Goal: Task Accomplishment & Management: Use online tool/utility

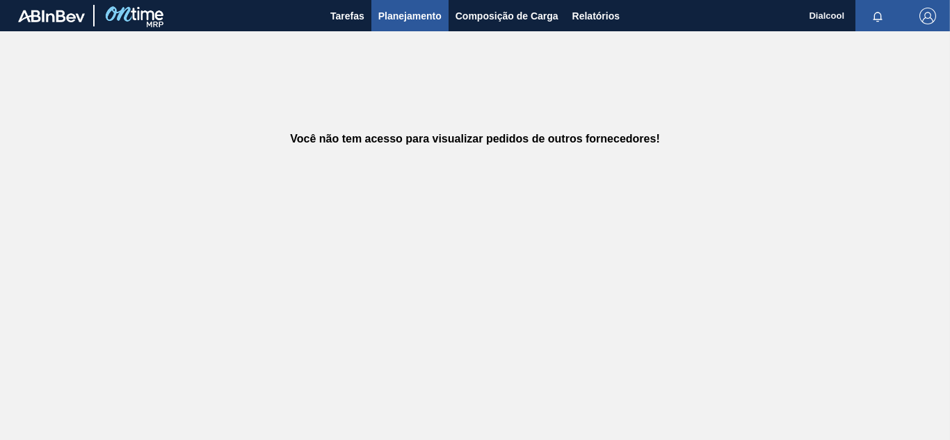
click at [414, 17] on font "Planejamento" at bounding box center [409, 15] width 63 height 11
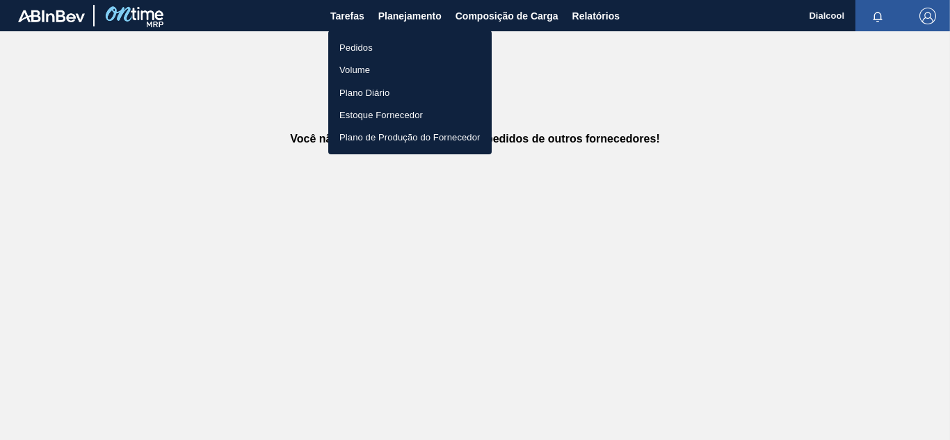
click at [367, 47] on font "Pedidos" at bounding box center [356, 47] width 33 height 10
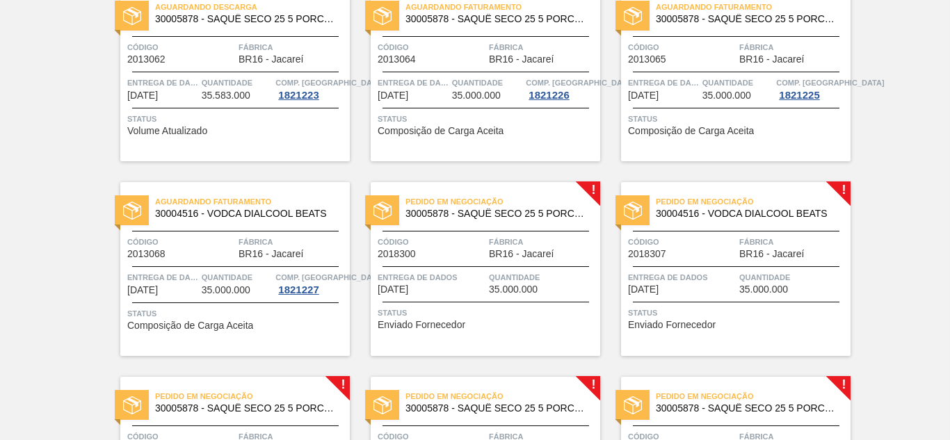
scroll to position [557, 0]
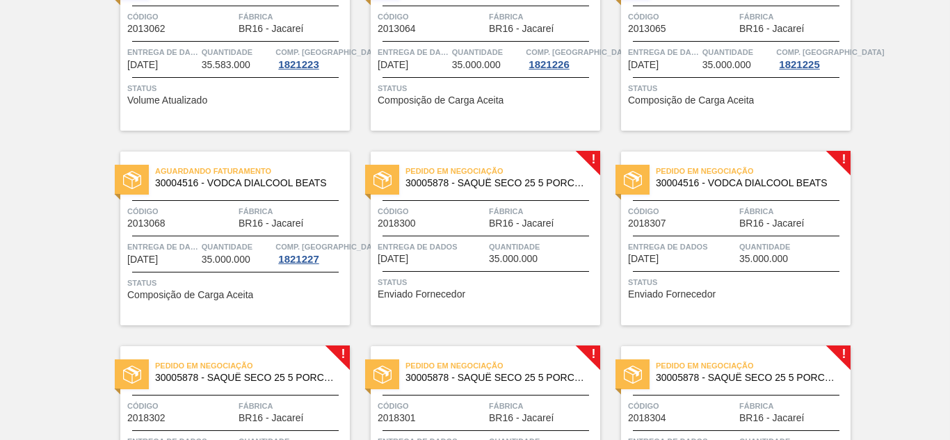
click at [530, 185] on font "30005878 - SAQUÊ SECO 25 5 PORCENTO" at bounding box center [504, 182] width 196 height 11
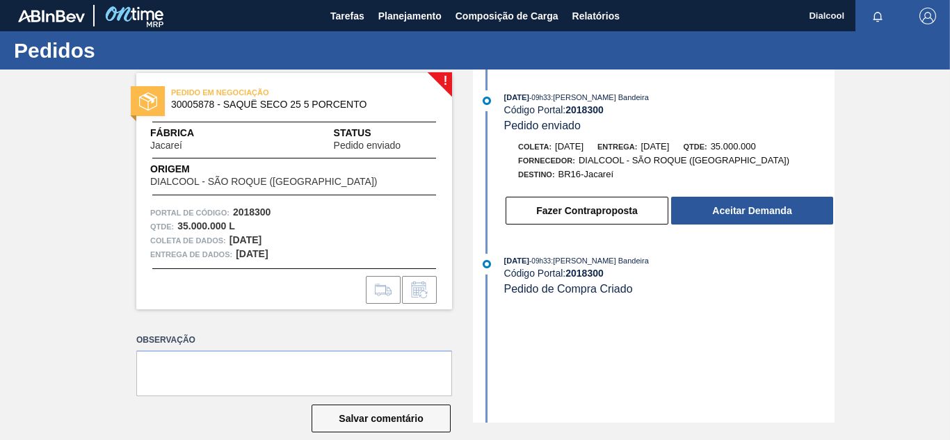
scroll to position [19, 0]
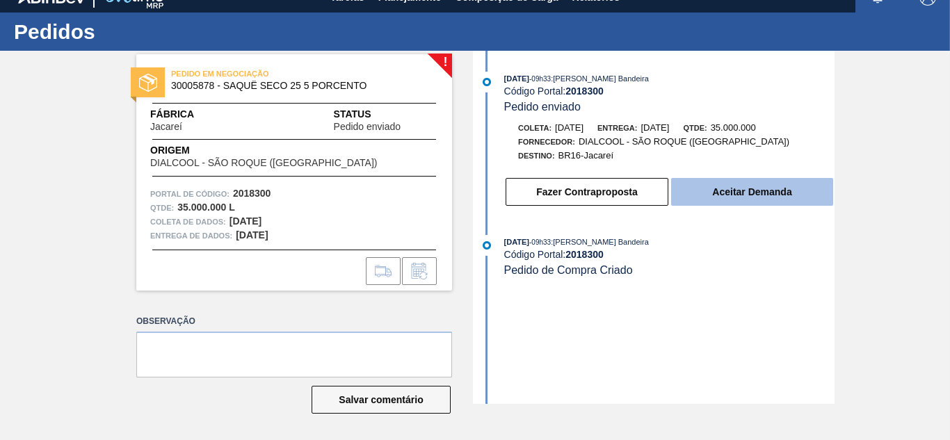
click at [728, 193] on font "Aceitar Demanda" at bounding box center [751, 191] width 79 height 11
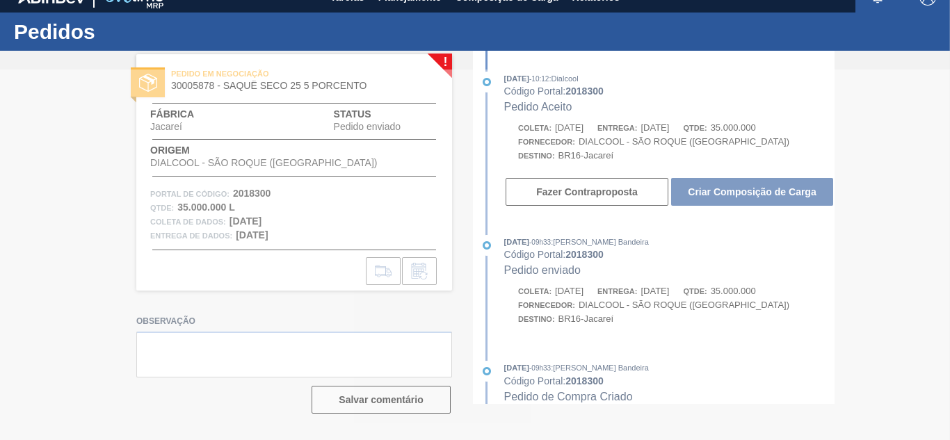
click at [779, 181] on div at bounding box center [475, 255] width 950 height 371
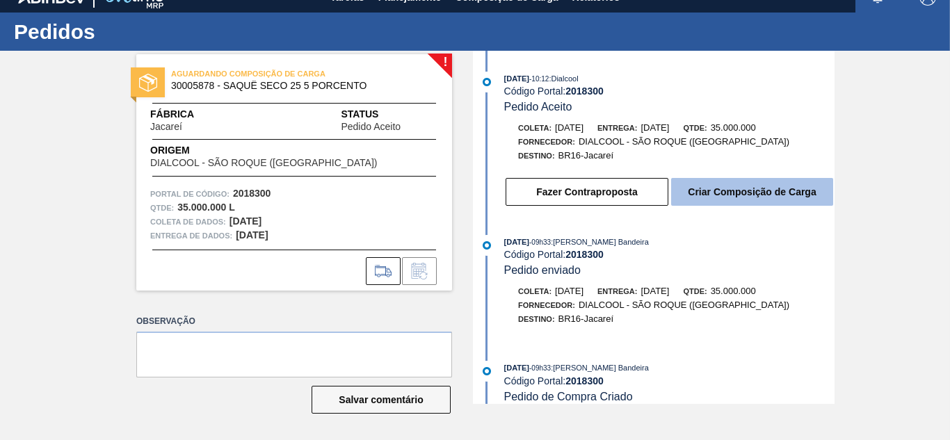
click at [778, 195] on font "Criar Composição de Carga" at bounding box center [752, 191] width 128 height 11
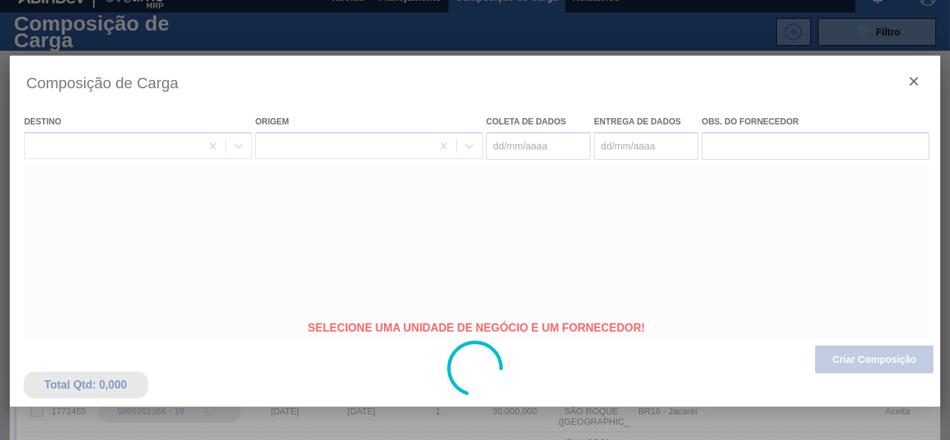
type coleta "[DATE]"
type entrega "[DATE]"
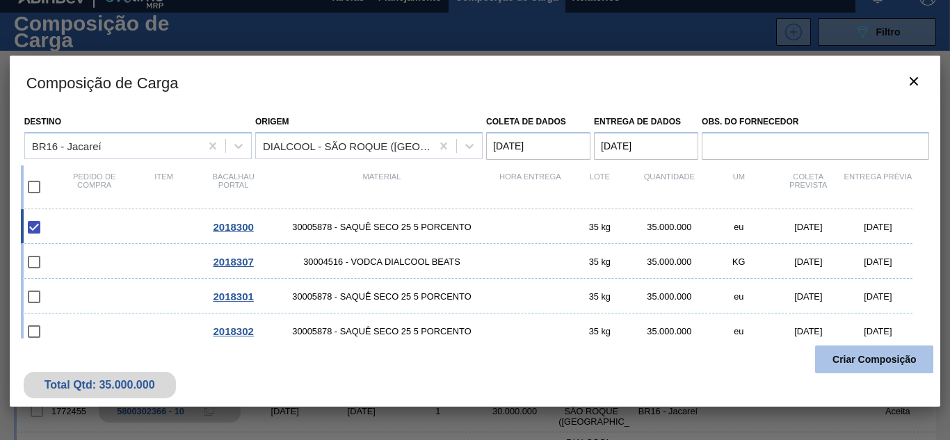
click at [869, 353] on button "Criar Composição" at bounding box center [874, 360] width 118 height 28
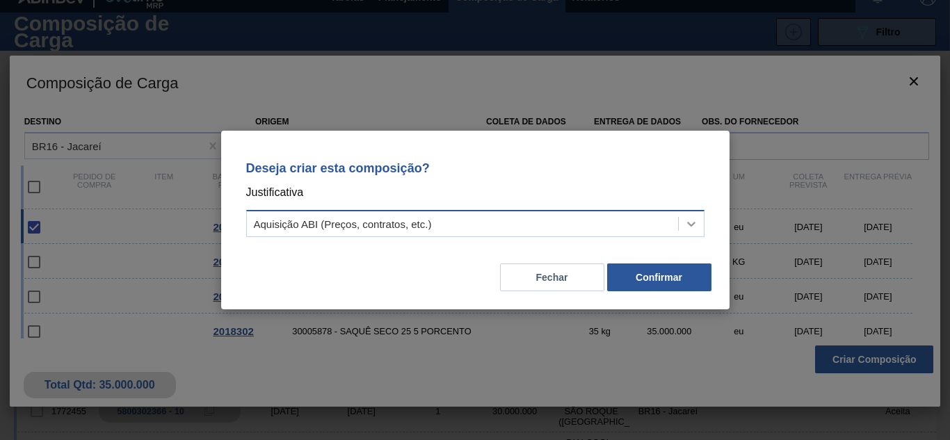
click at [695, 227] on icon at bounding box center [692, 224] width 14 height 14
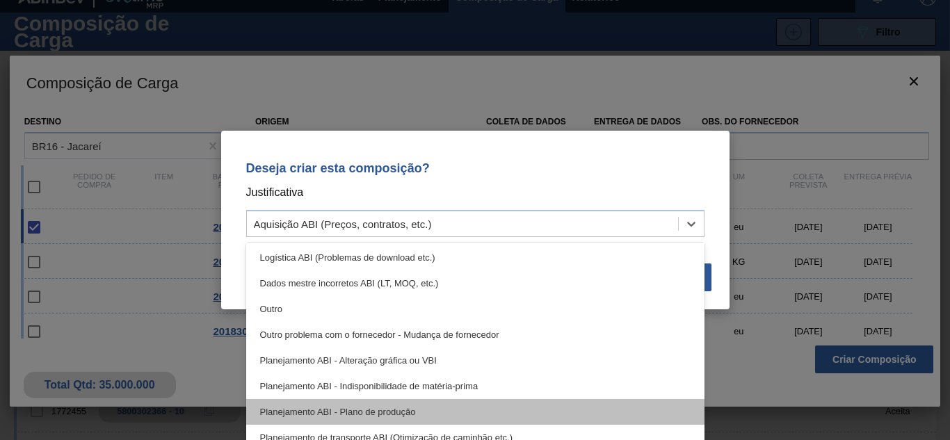
scroll to position [70, 0]
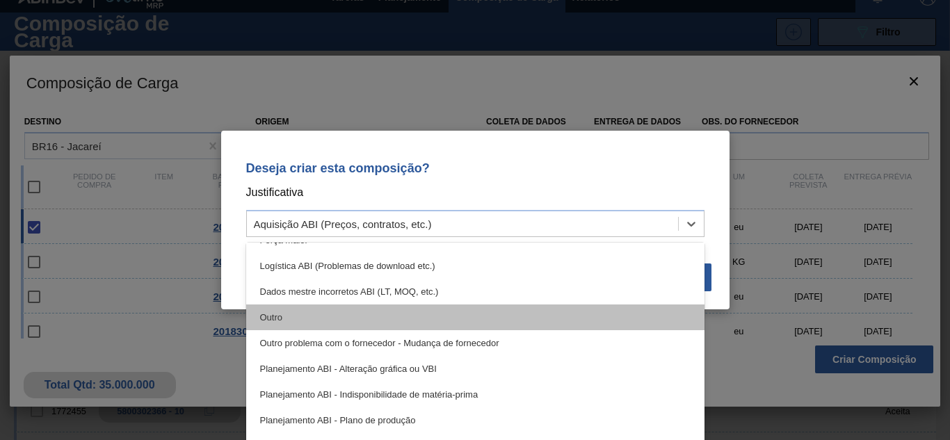
click at [447, 308] on div "Outro" at bounding box center [475, 318] width 458 height 26
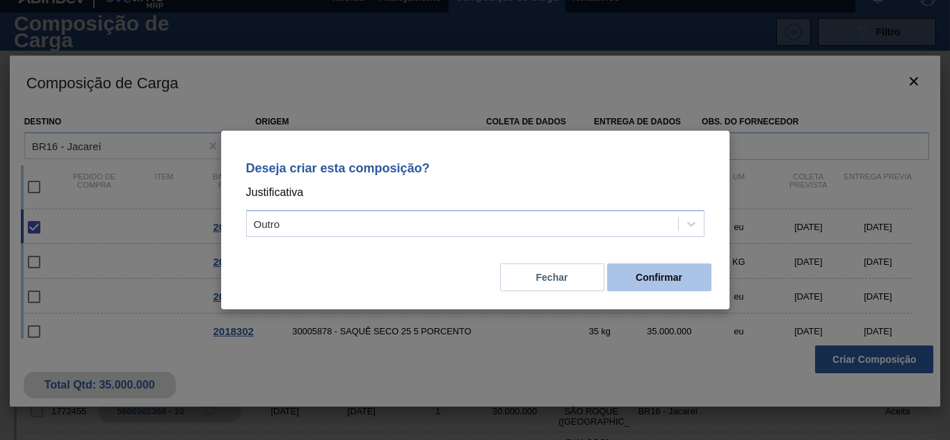
click at [669, 278] on font "Confirmar" at bounding box center [659, 277] width 47 height 11
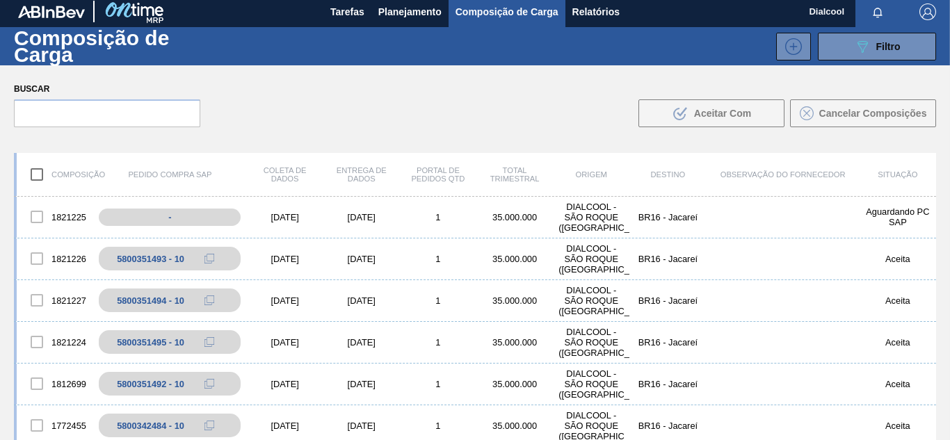
scroll to position [0, 0]
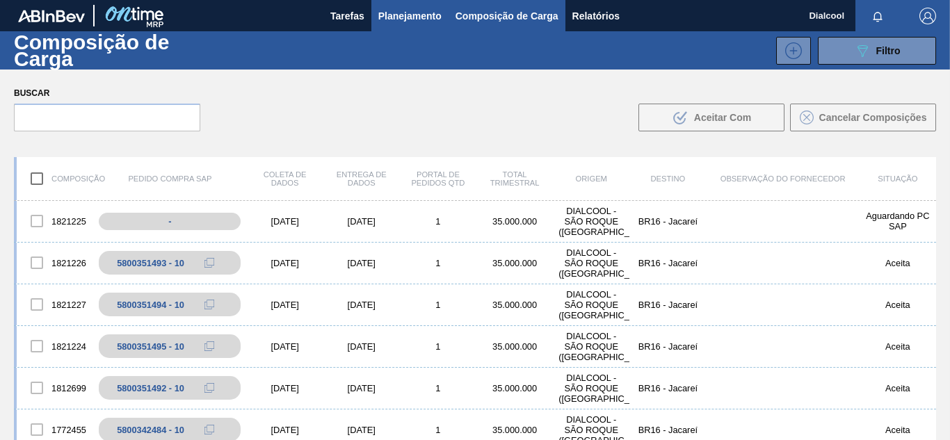
click at [426, 22] on font "Planejamento" at bounding box center [409, 16] width 63 height 17
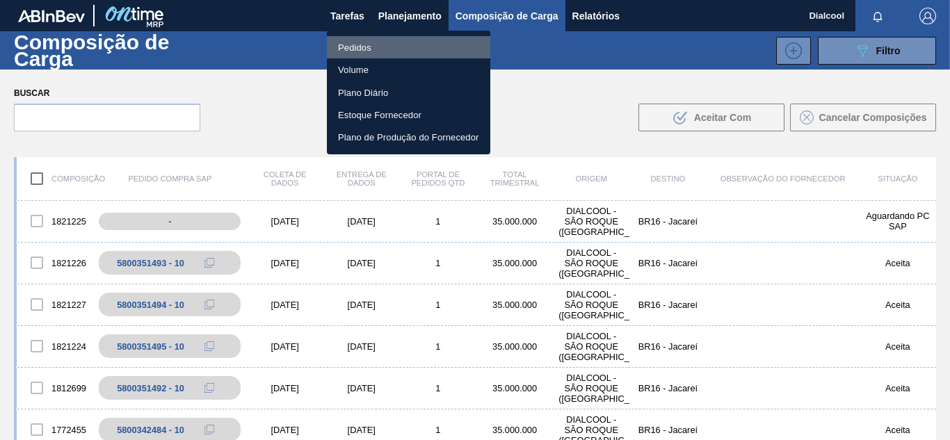
click at [406, 47] on li "Pedidos" at bounding box center [408, 47] width 163 height 22
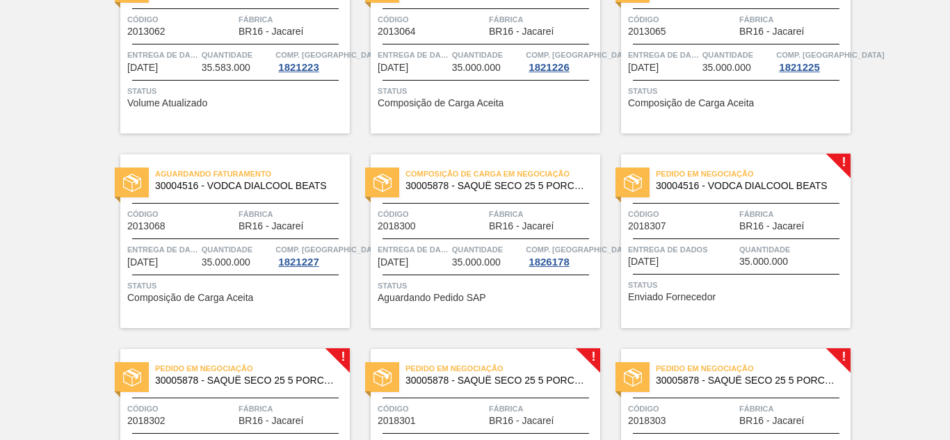
scroll to position [557, 0]
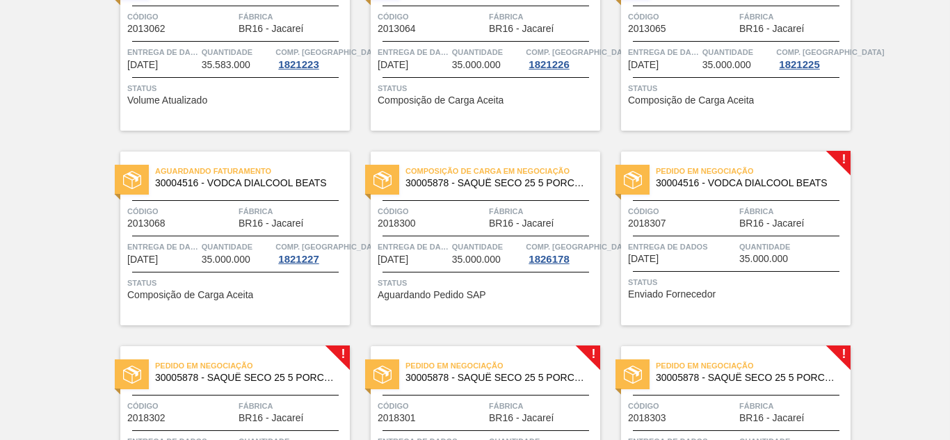
click at [841, 159] on div "Pedido em Negociação 30004516 - VODCA DIALCOOL BEATS Código 2018307 Fábrica BR1…" at bounding box center [736, 239] width 230 height 174
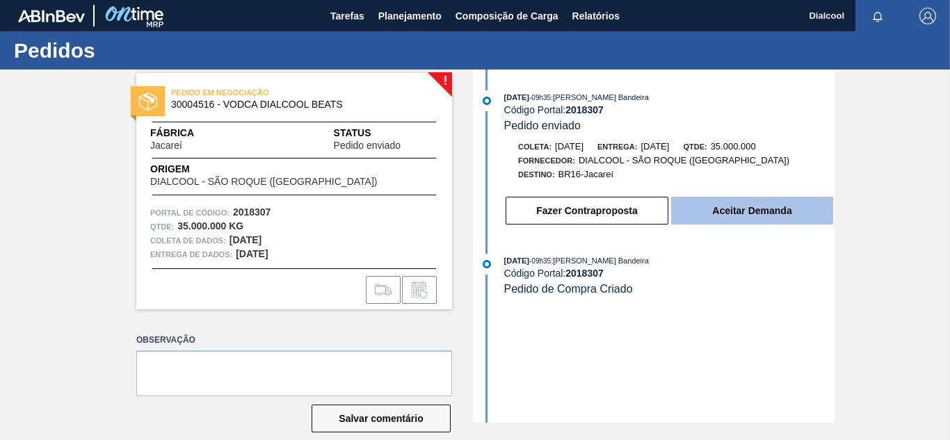
click at [758, 214] on font "Aceitar Demanda" at bounding box center [751, 210] width 79 height 11
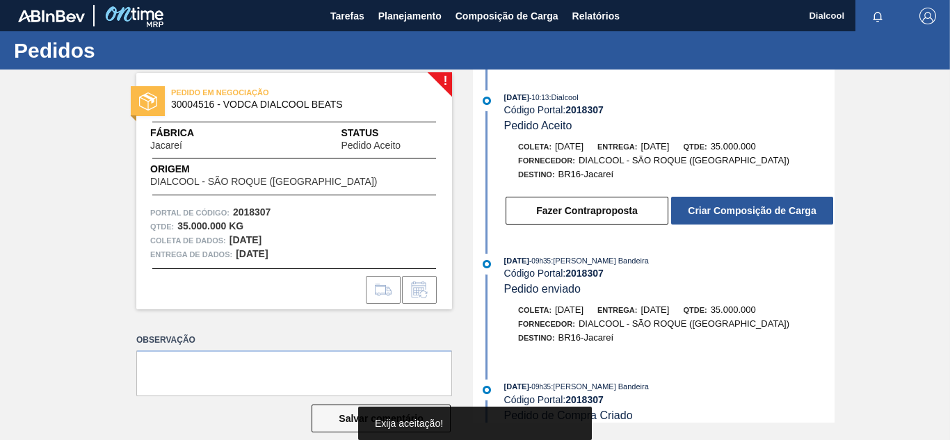
click at [758, 214] on font "Criar Composição de Carga" at bounding box center [752, 210] width 128 height 11
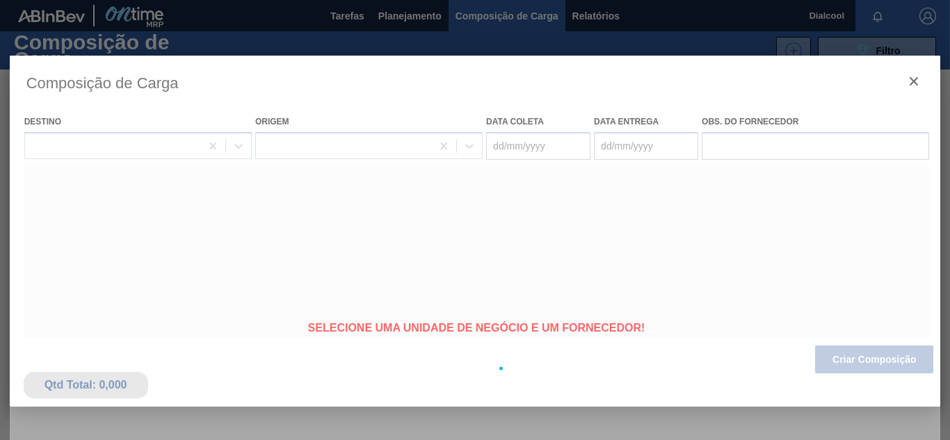
type coleta "[DATE]"
type entrega "[DATE]"
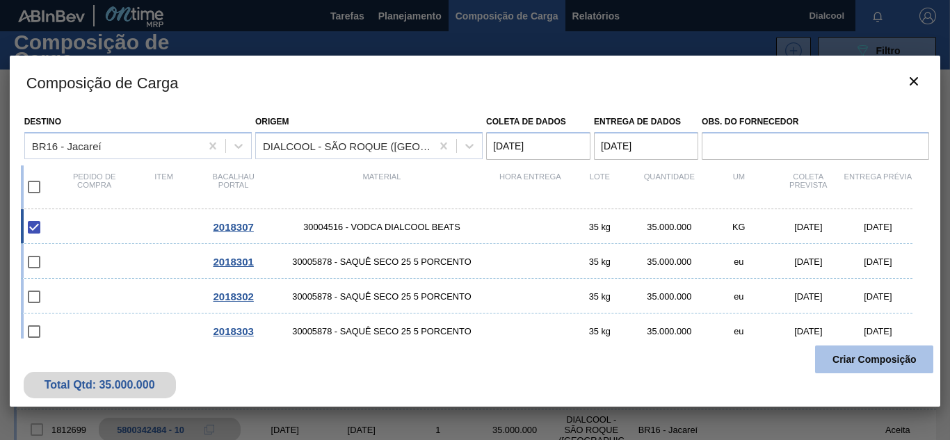
click at [870, 360] on font "Criar Composição" at bounding box center [875, 359] width 84 height 11
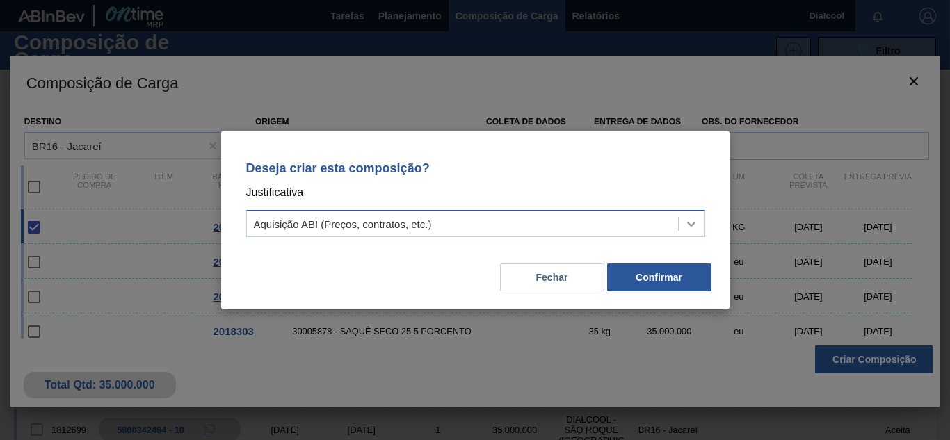
click at [685, 221] on icon at bounding box center [692, 224] width 14 height 14
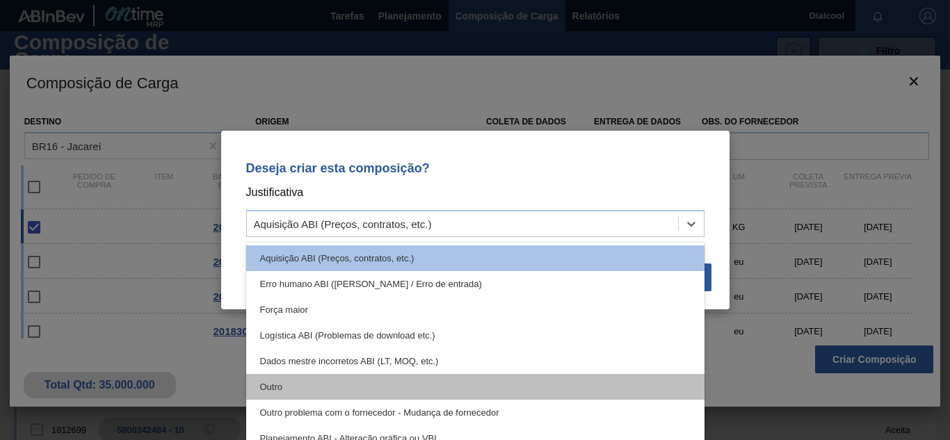
click at [435, 377] on div "Outro" at bounding box center [475, 387] width 458 height 26
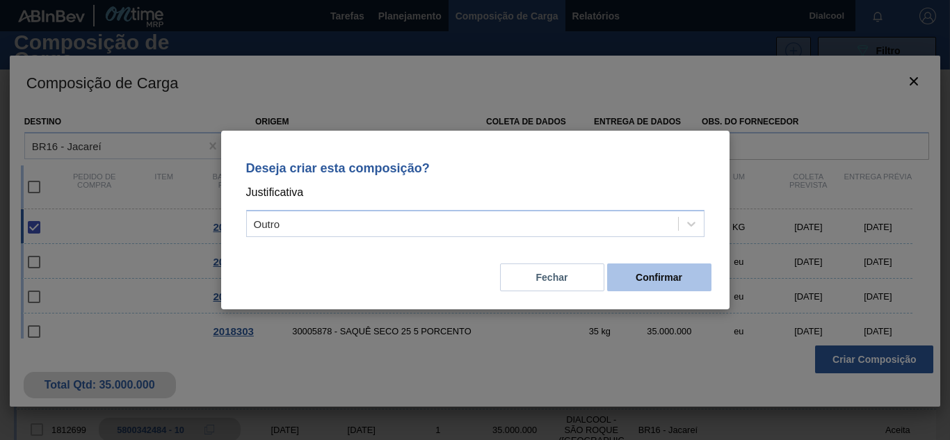
click at [667, 276] on font "Confirmar" at bounding box center [659, 277] width 47 height 11
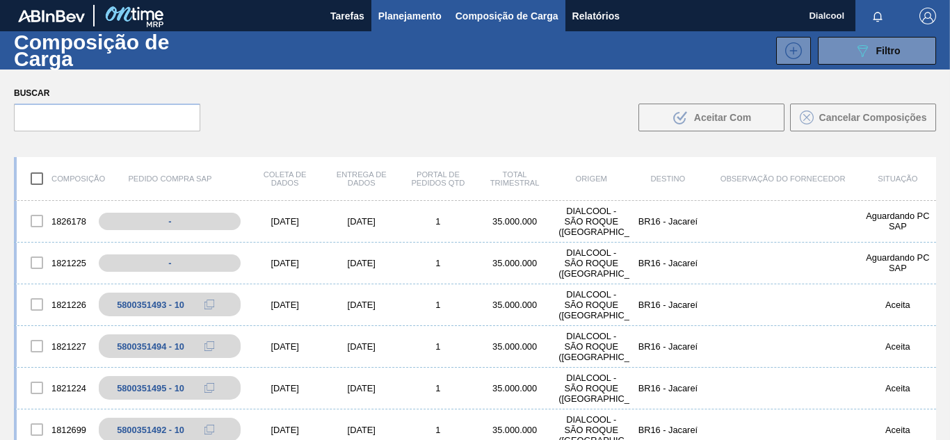
click at [426, 17] on font "Planejamento" at bounding box center [409, 15] width 63 height 11
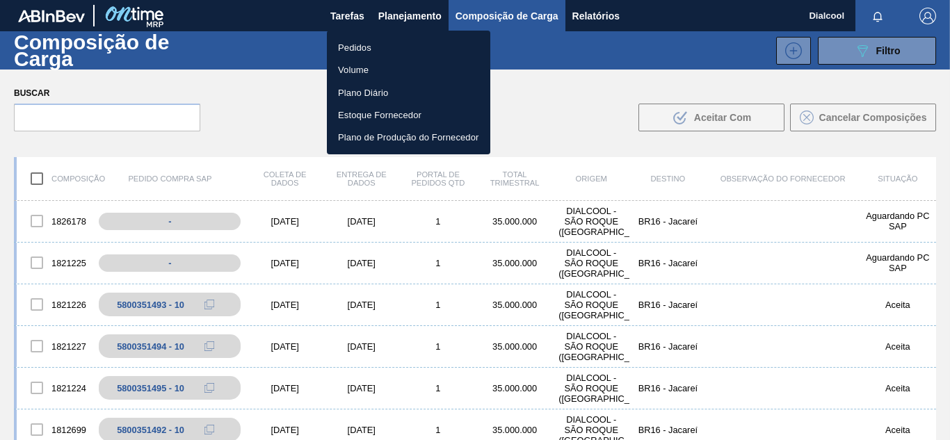
click at [417, 45] on li "Pedidos" at bounding box center [408, 47] width 163 height 22
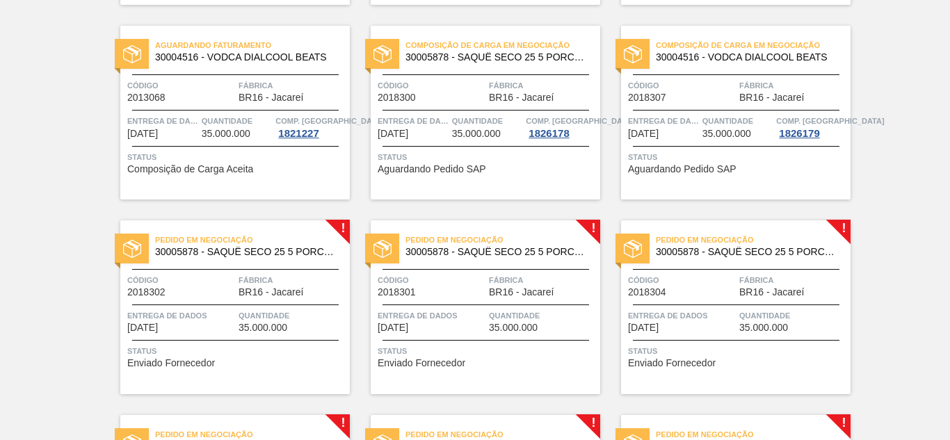
scroll to position [660, 0]
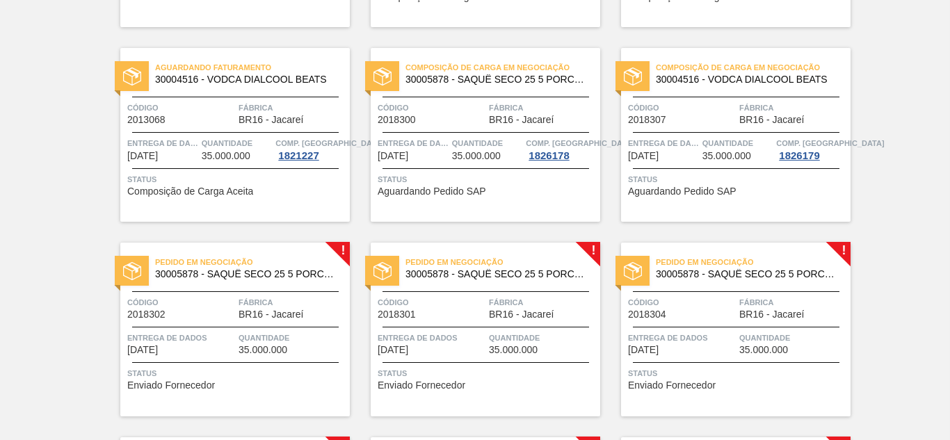
click at [317, 270] on font "30005878 - SAQUÊ SECO 25 5 PORCENTO" at bounding box center [253, 274] width 196 height 11
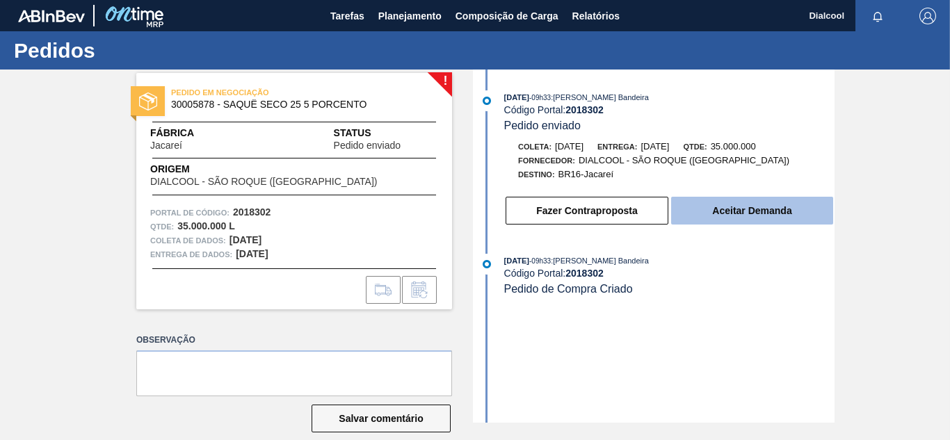
click at [780, 213] on font "Aceitar Demanda" at bounding box center [751, 210] width 79 height 11
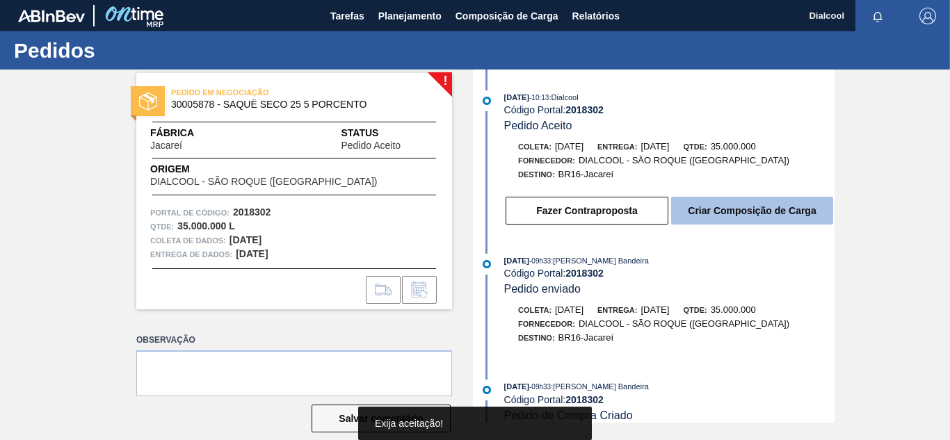
click at [748, 208] on font "Criar Composição de Carga" at bounding box center [752, 210] width 128 height 11
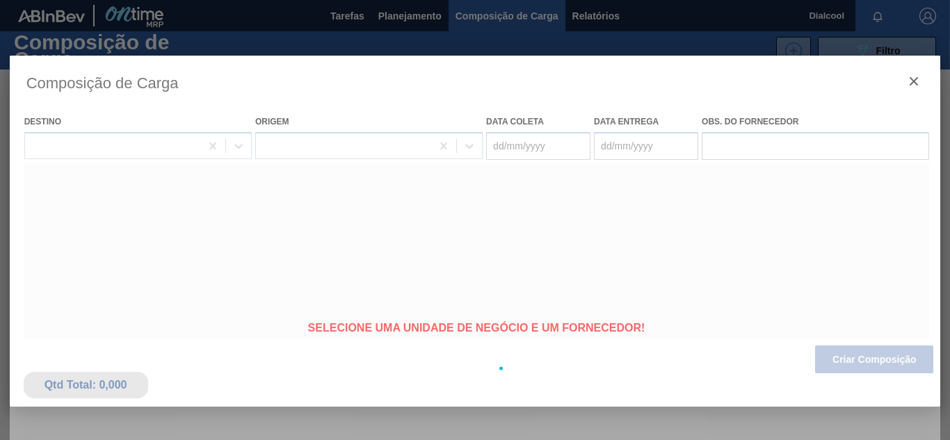
type coleta "[DATE]"
type entrega "[DATE]"
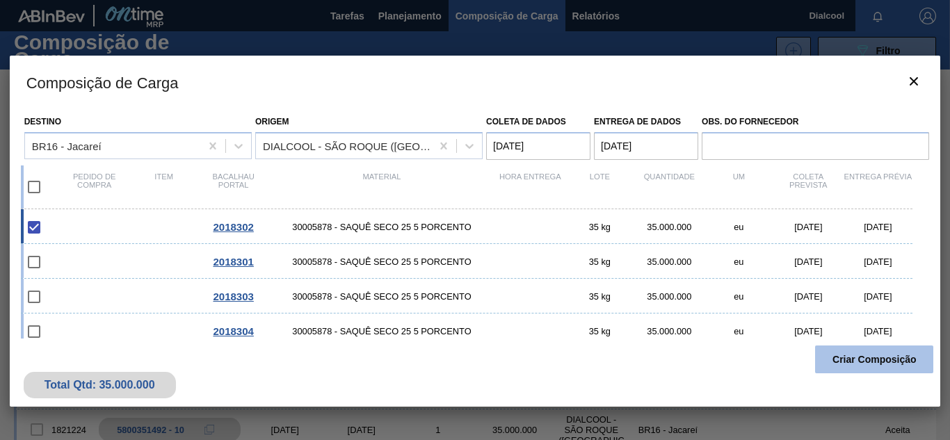
click at [886, 354] on font "Criar Composição" at bounding box center [875, 359] width 84 height 11
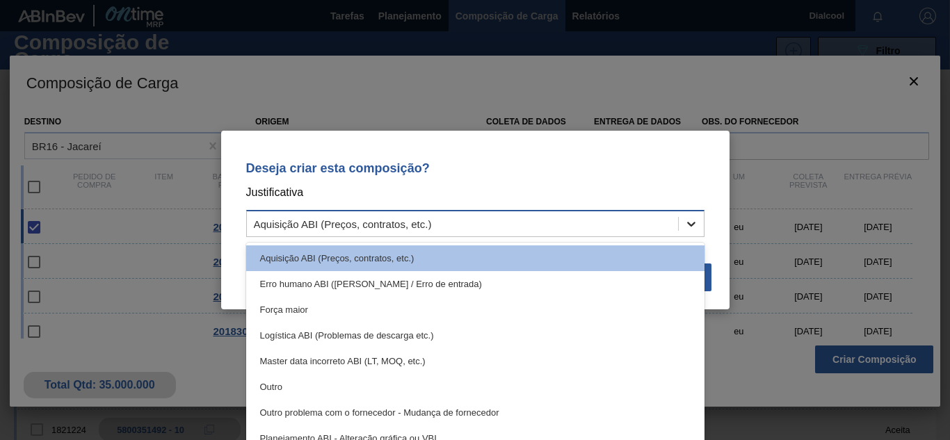
click at [689, 219] on icon at bounding box center [692, 224] width 14 height 14
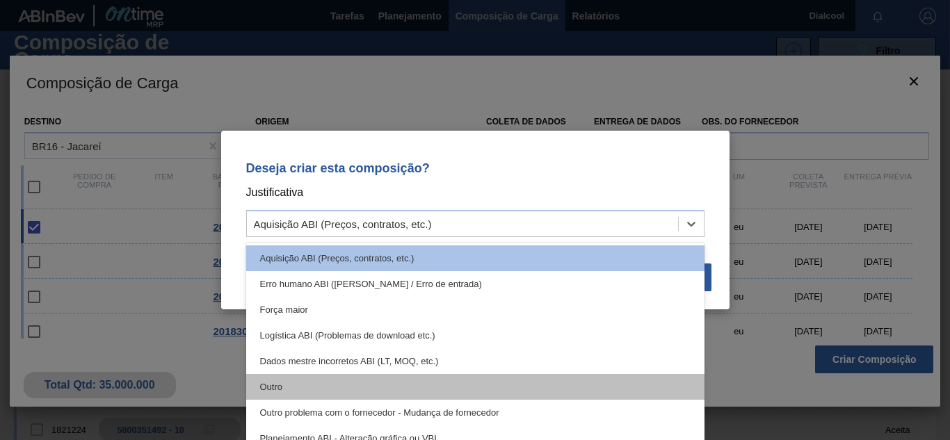
click at [445, 390] on div "Outro" at bounding box center [475, 387] width 458 height 26
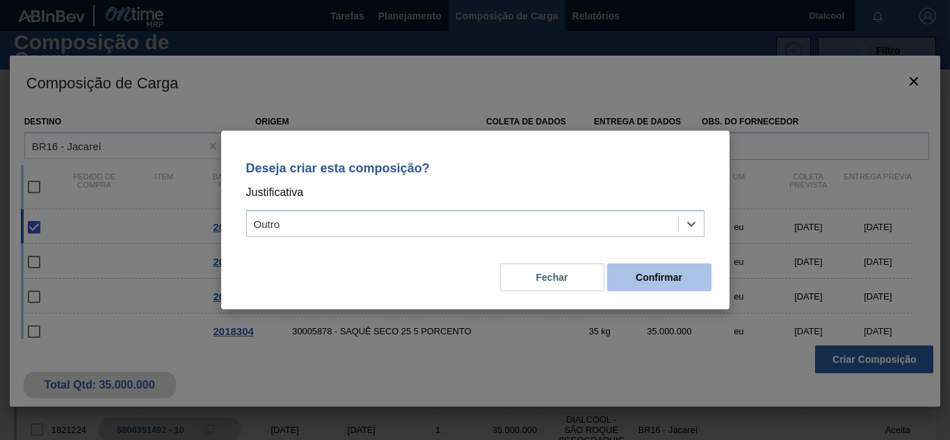
click at [644, 281] on font "Confirmar" at bounding box center [659, 277] width 47 height 11
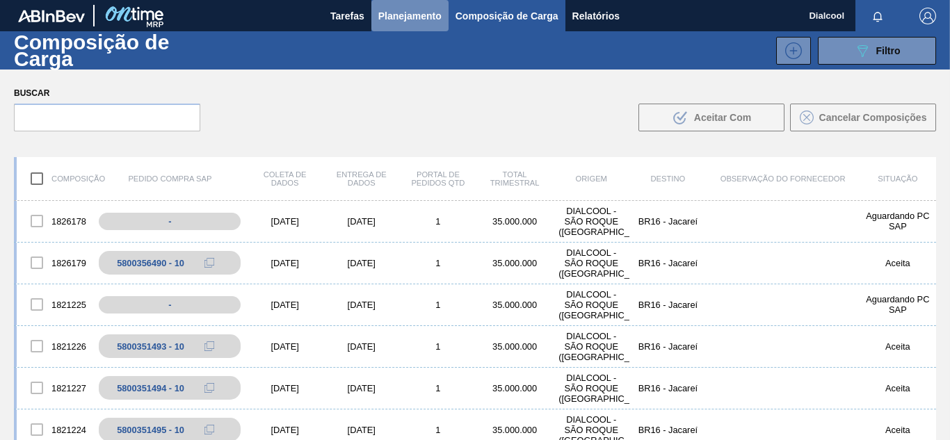
click at [420, 18] on font "Planejamento" at bounding box center [409, 15] width 63 height 11
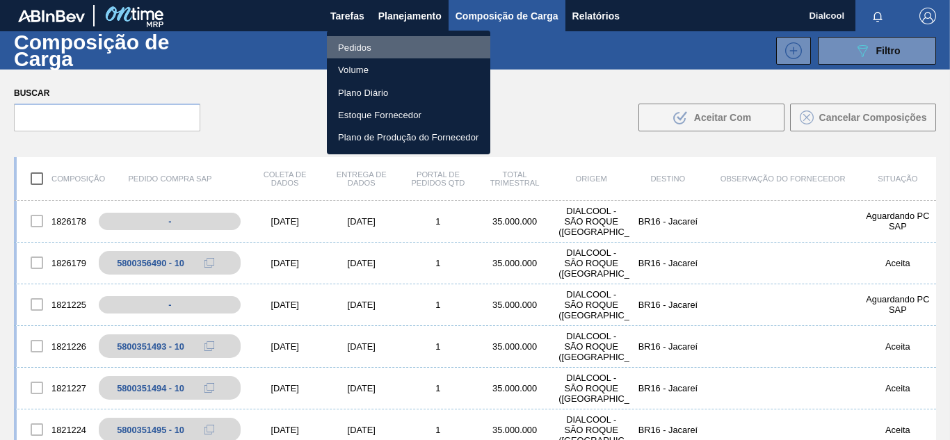
click at [400, 48] on li "Pedidos" at bounding box center [408, 47] width 163 height 22
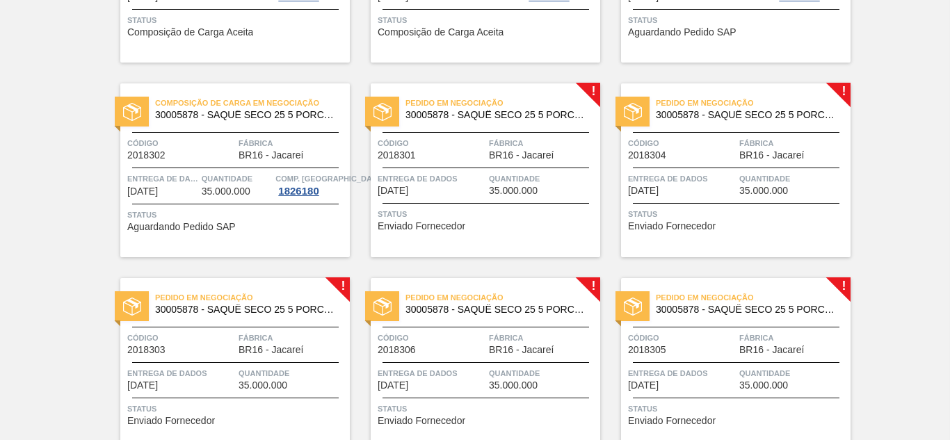
scroll to position [765, 0]
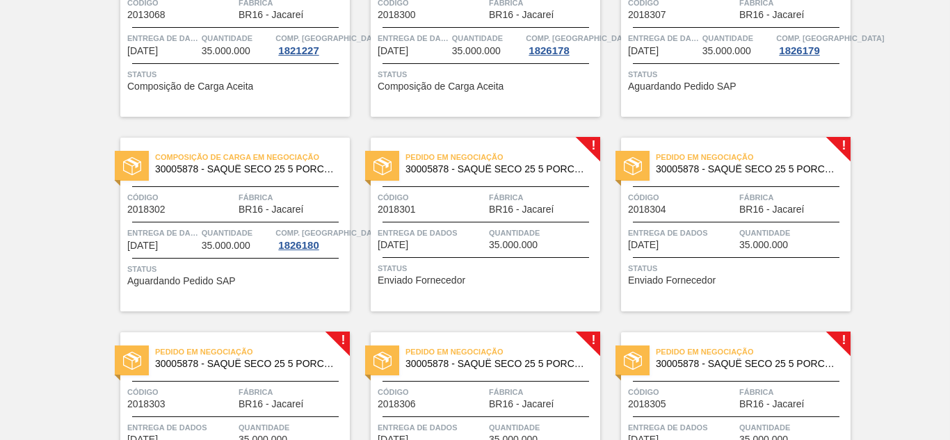
click at [570, 159] on span "Pedido em Negociação" at bounding box center [503, 157] width 195 height 14
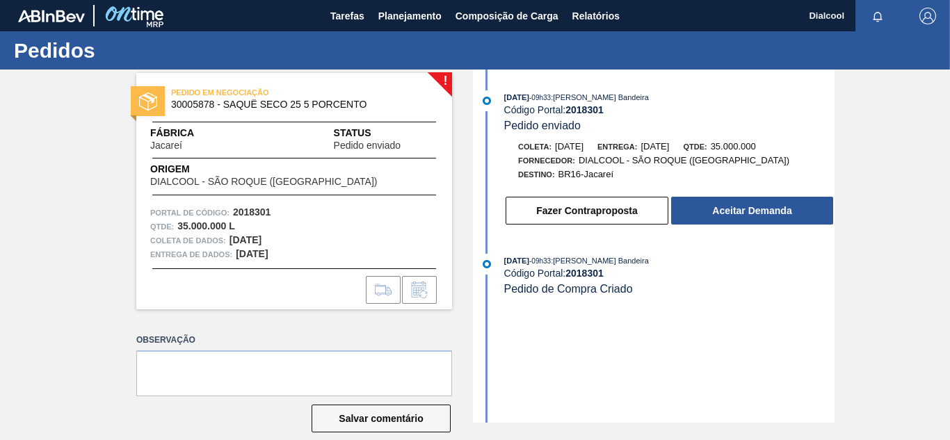
click at [702, 200] on button "Aceitar Demanda" at bounding box center [752, 211] width 162 height 28
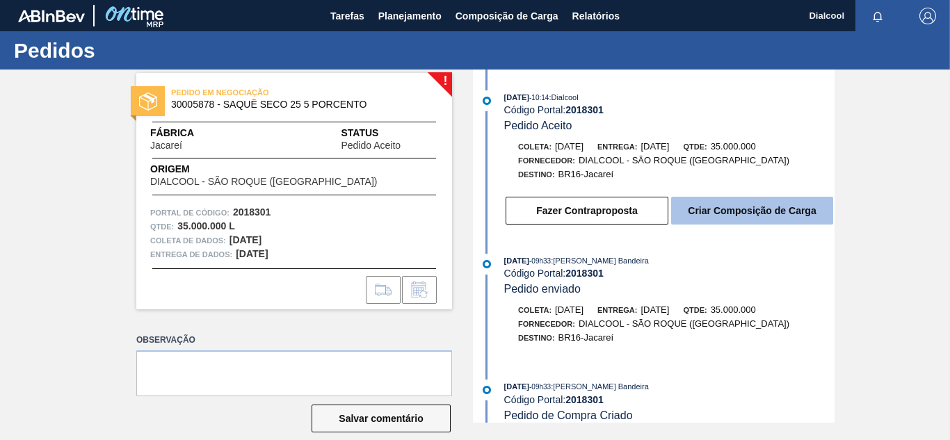
click at [769, 208] on font "Criar Composição de Carga" at bounding box center [752, 210] width 128 height 11
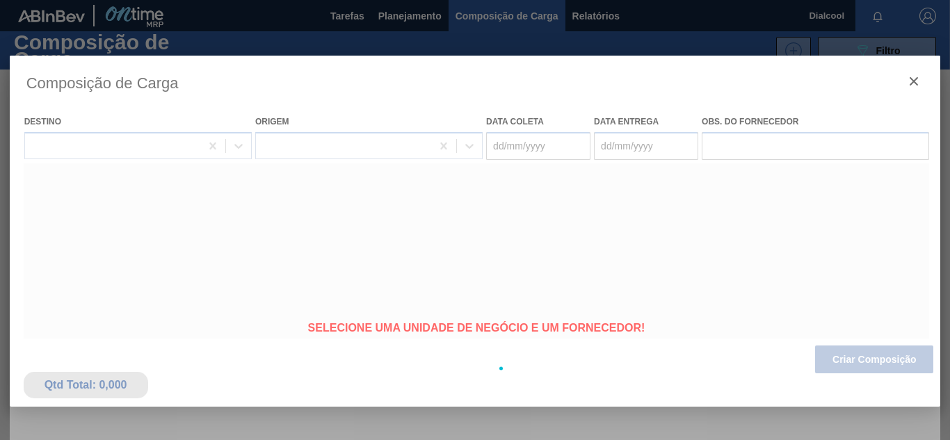
type coleta "[DATE]"
type entrega "[DATE]"
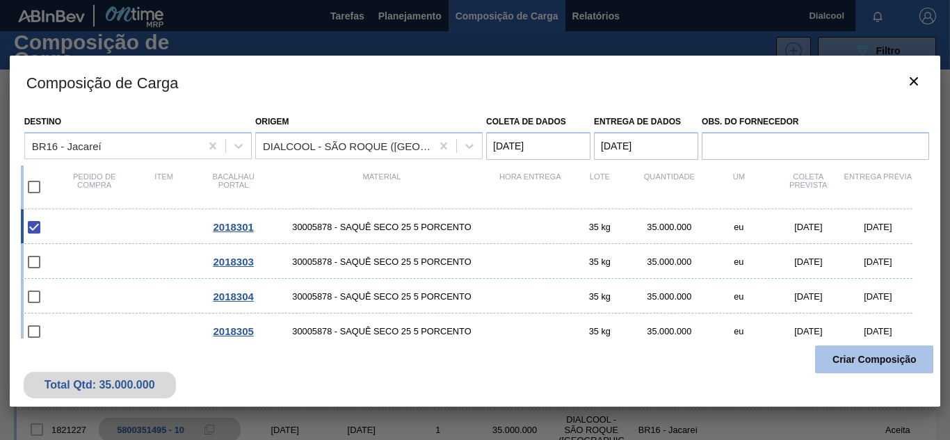
click at [865, 356] on font "Criar Composição" at bounding box center [875, 359] width 84 height 11
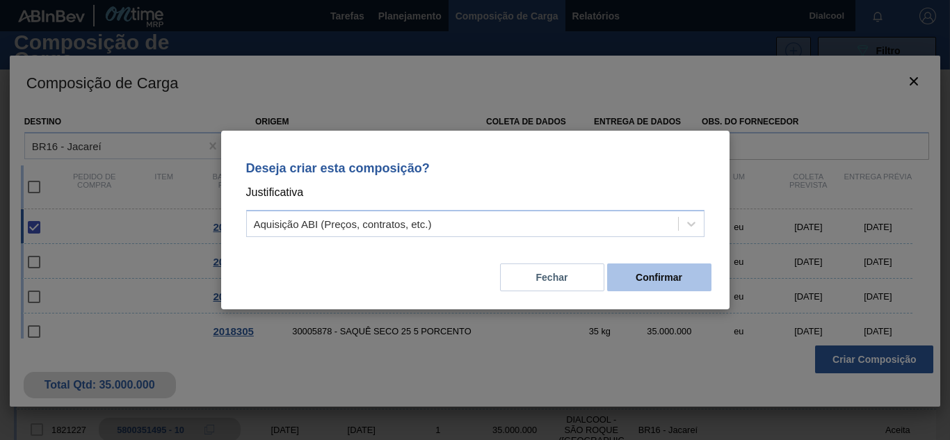
click at [673, 275] on font "Confirmar" at bounding box center [659, 277] width 47 height 11
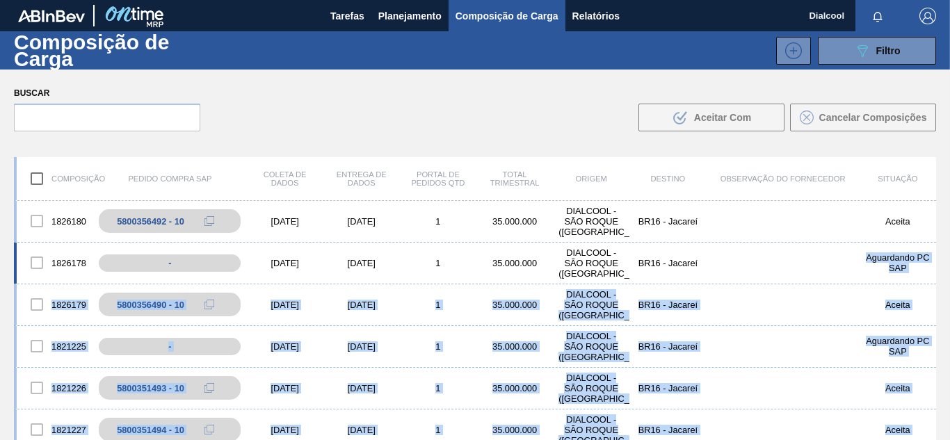
drag, startPoint x: 673, startPoint y: 275, endPoint x: 708, endPoint y: 257, distance: 39.2
click at [416, 16] on font "Planejamento" at bounding box center [409, 15] width 63 height 11
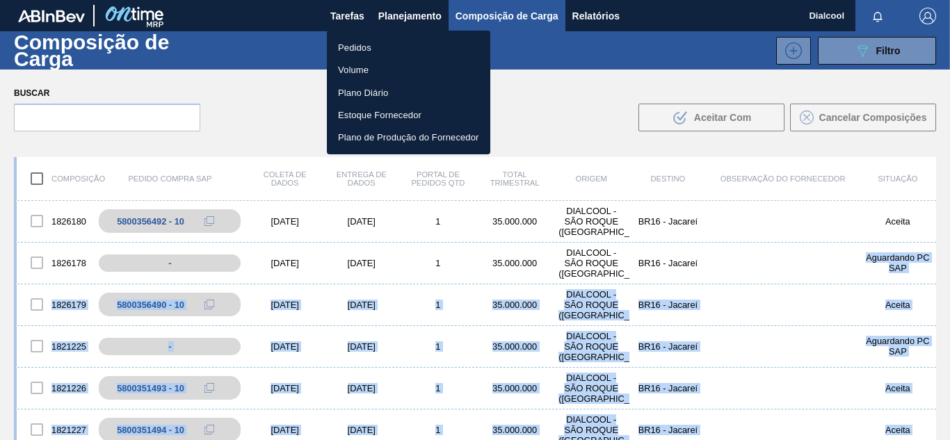
click at [405, 49] on li "Pedidos" at bounding box center [408, 47] width 163 height 22
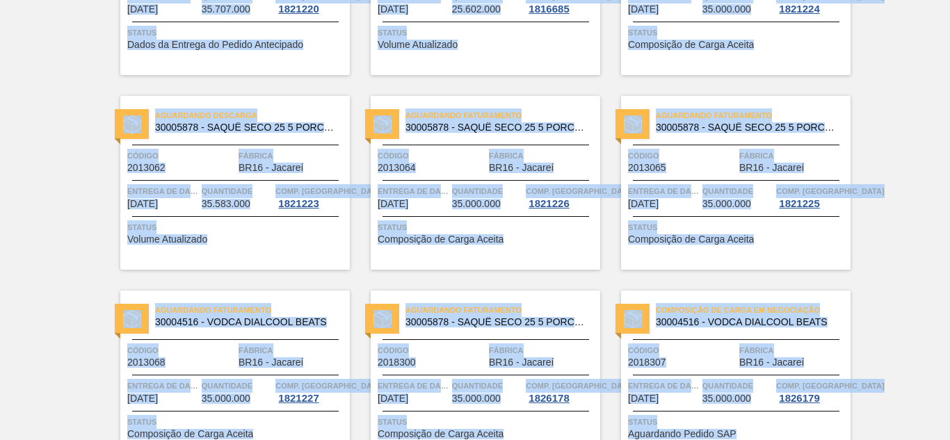
scroll to position [626, 0]
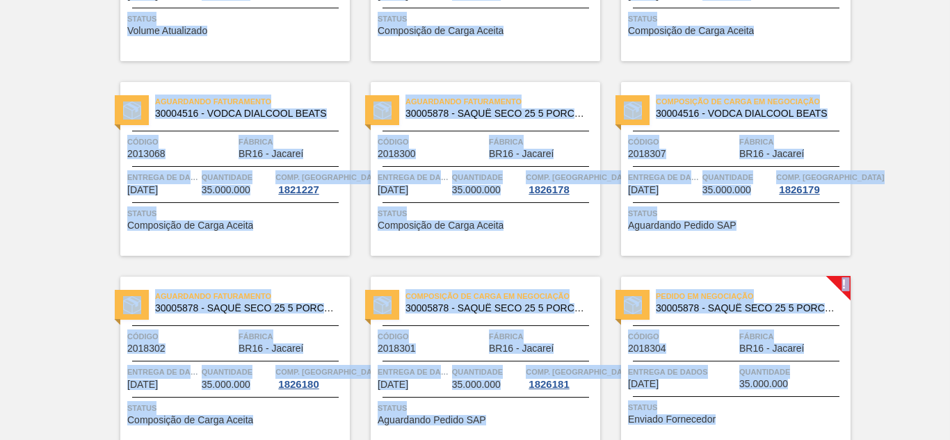
click at [882, 342] on div "Aguardando Faturamento 30011779 - CACHACA PARA BEATS 38 VV Código 1962046 Fábri…" at bounding box center [475, 159] width 950 height 1364
click at [561, 254] on div "Aguardando Faturamento 30005878 - SAQUÊ SECO 25 5 PORCENTO Código 2018300 Fábri…" at bounding box center [486, 169] width 230 height 174
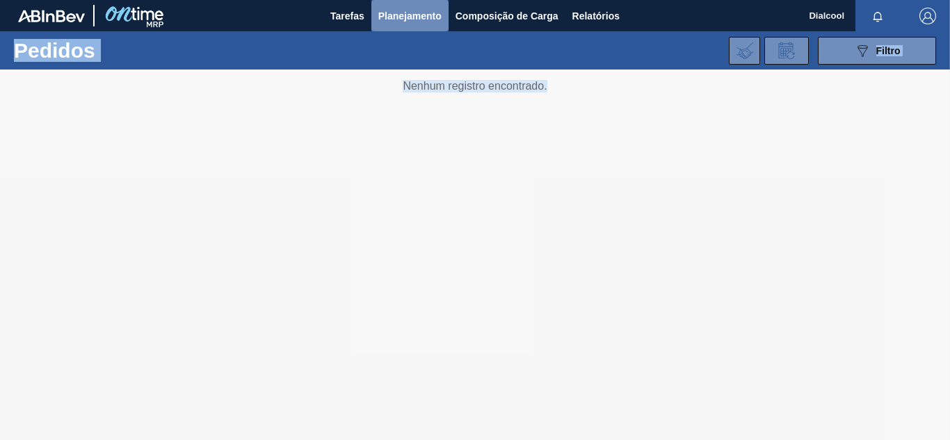
click at [409, 24] on button "Planejamento" at bounding box center [410, 15] width 77 height 31
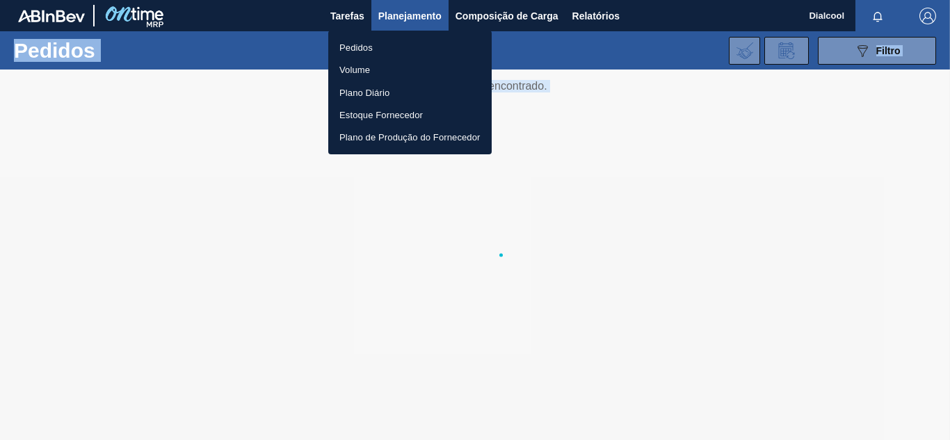
click at [224, 212] on div at bounding box center [475, 220] width 950 height 440
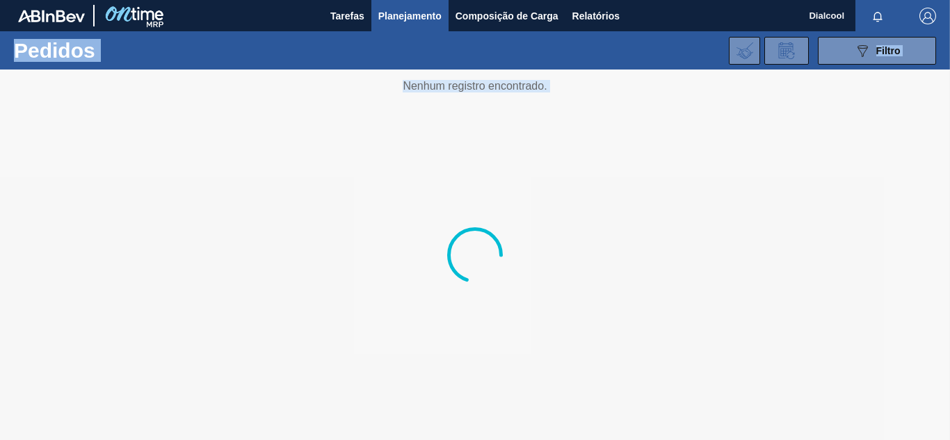
click at [225, 211] on div "Pedidos Volume Plano Diário Estoque Fornecedor Plano de Produção do Fornecedor" at bounding box center [475, 220] width 950 height 440
click at [406, 94] on div at bounding box center [475, 255] width 950 height 371
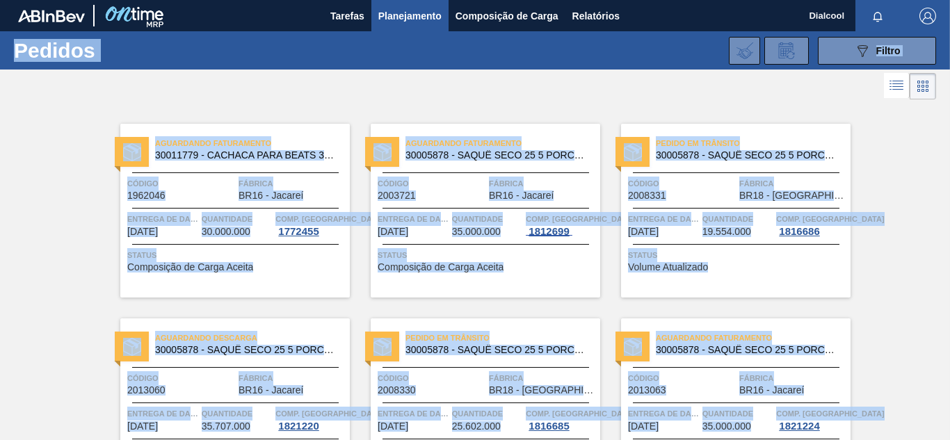
scroll to position [139, 0]
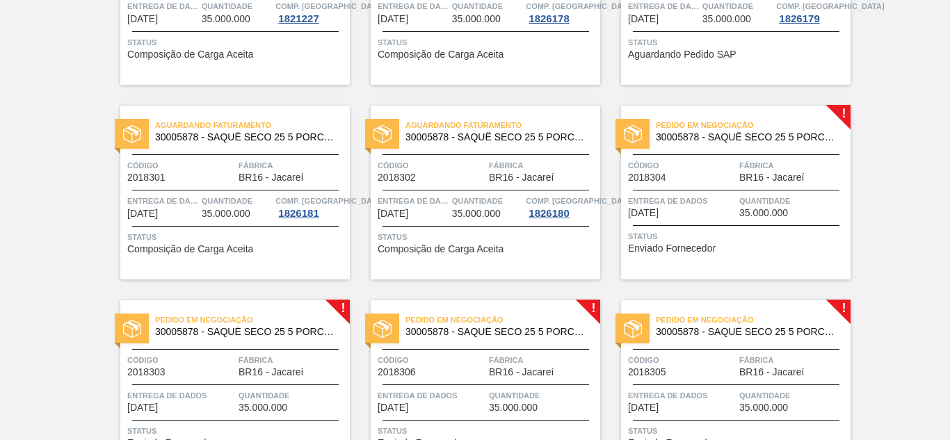
scroll to position [765, 0]
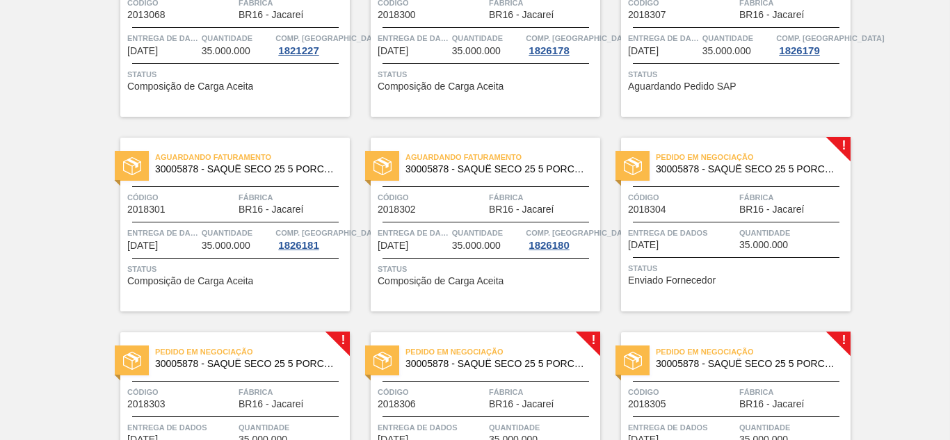
click at [838, 146] on div "Pedido em Negociação 30005878 - SAQUÊ SECO 25 5 PORCENTO Código 2018304 Fábrica…" at bounding box center [736, 225] width 230 height 174
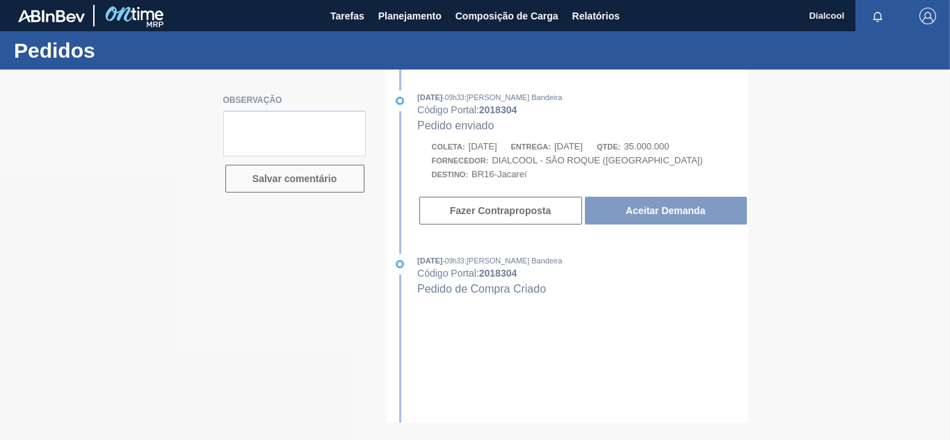
click at [688, 225] on div at bounding box center [475, 255] width 950 height 371
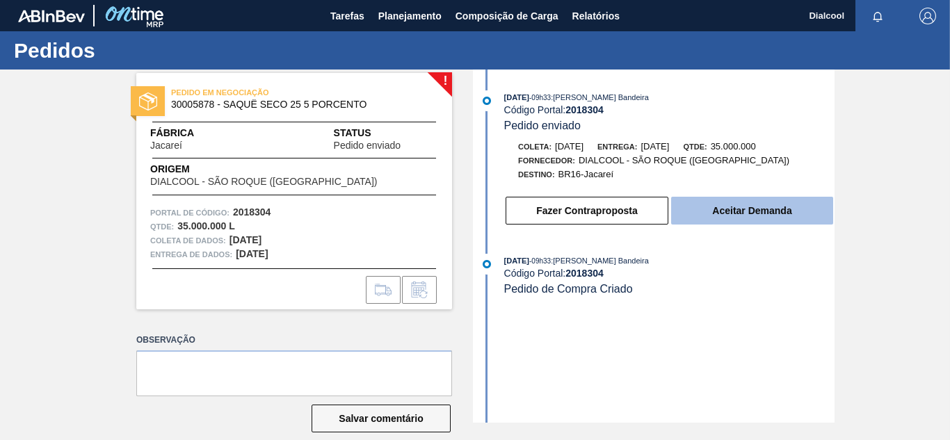
click at [737, 214] on font "Aceitar Demanda" at bounding box center [751, 210] width 79 height 11
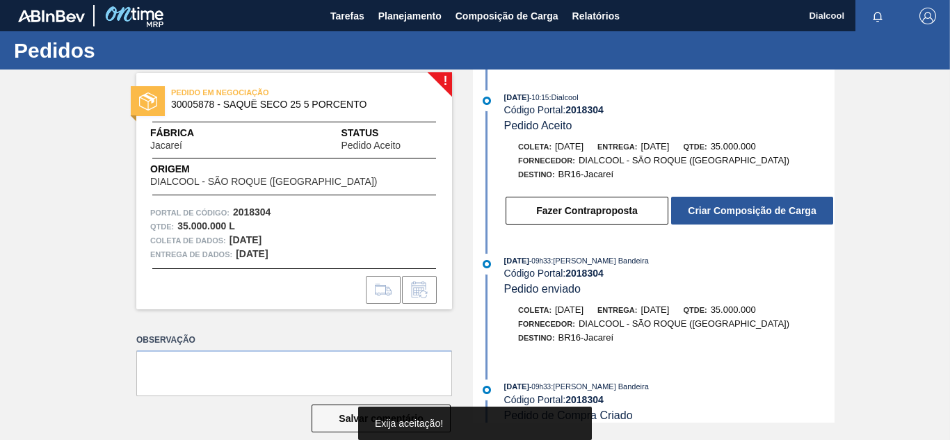
scroll to position [14, 0]
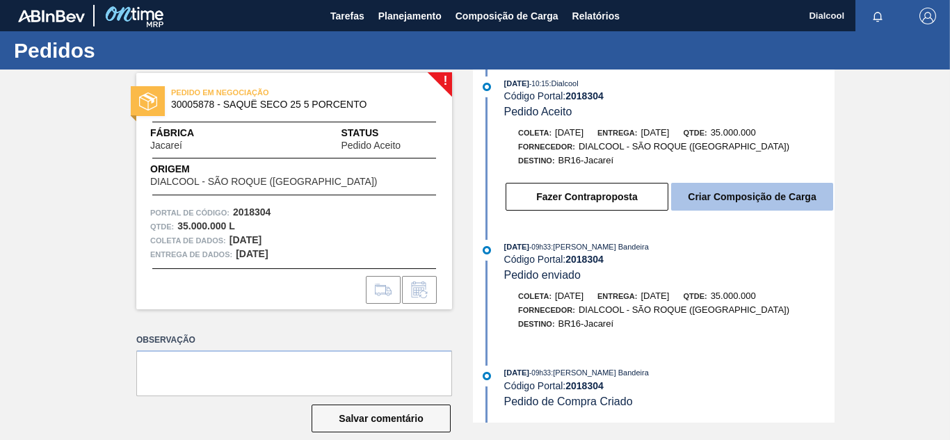
click at [738, 207] on button "Criar Composição de Carga" at bounding box center [752, 197] width 162 height 28
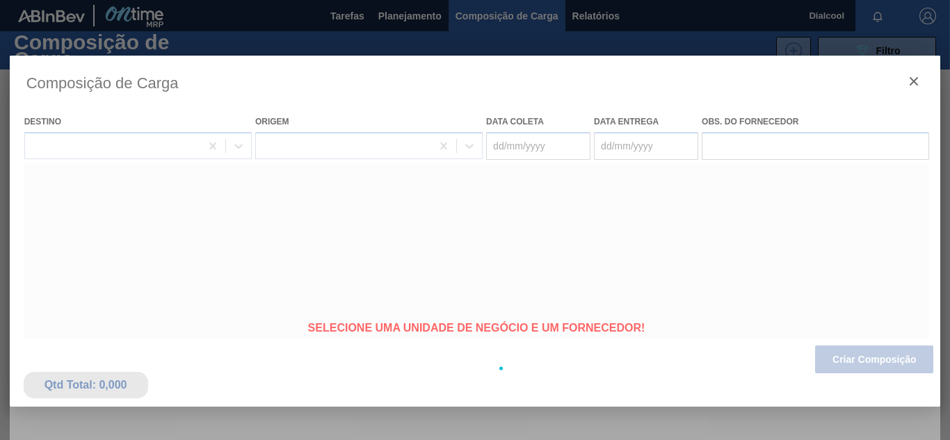
type coleta "[DATE]"
type entrega "[DATE]"
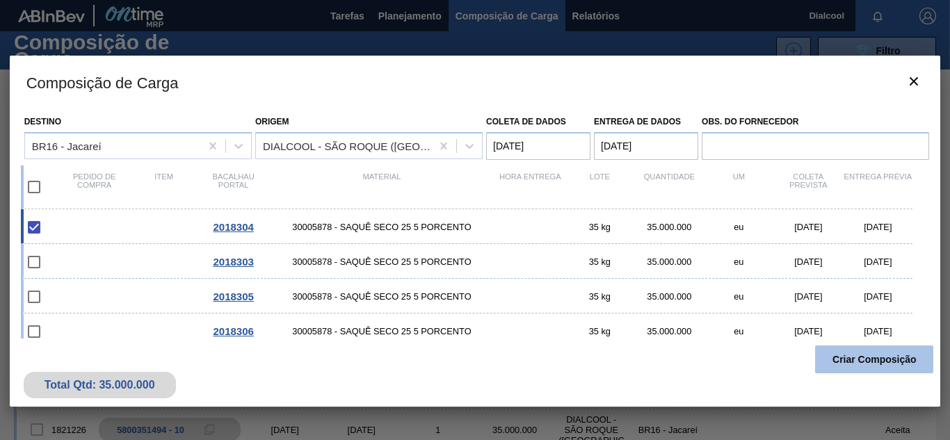
click at [865, 367] on button "Criar Composição" at bounding box center [874, 360] width 118 height 28
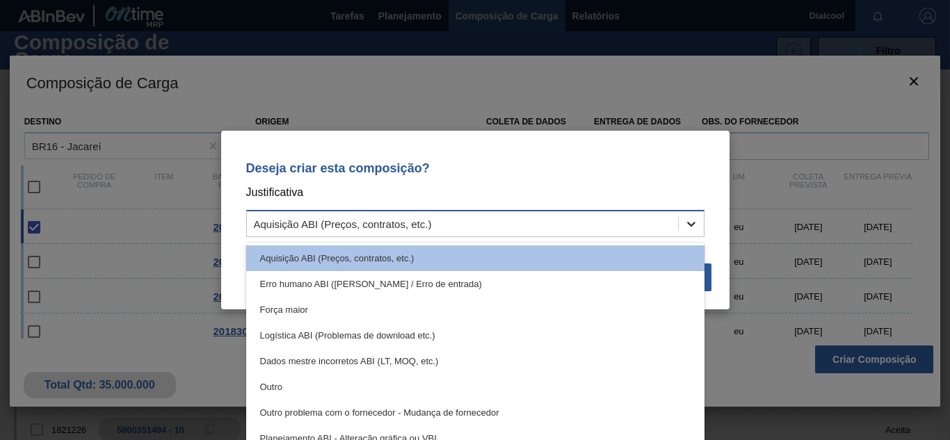
click at [682, 224] on div at bounding box center [691, 224] width 25 height 25
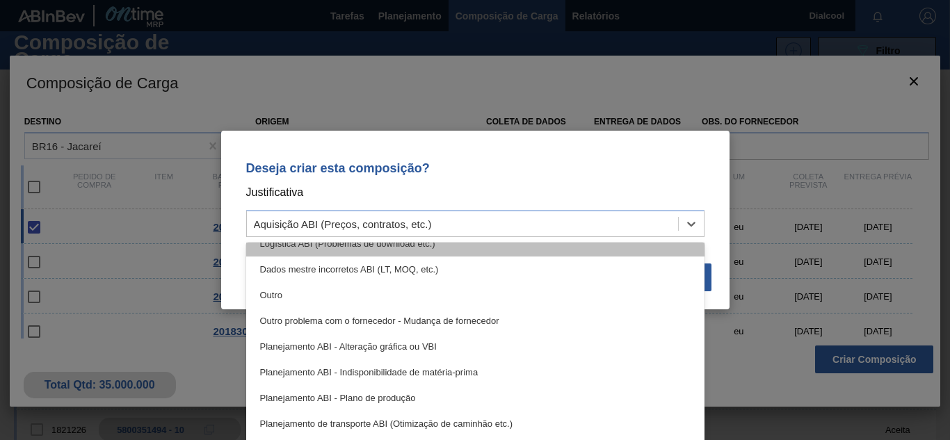
scroll to position [70, 0]
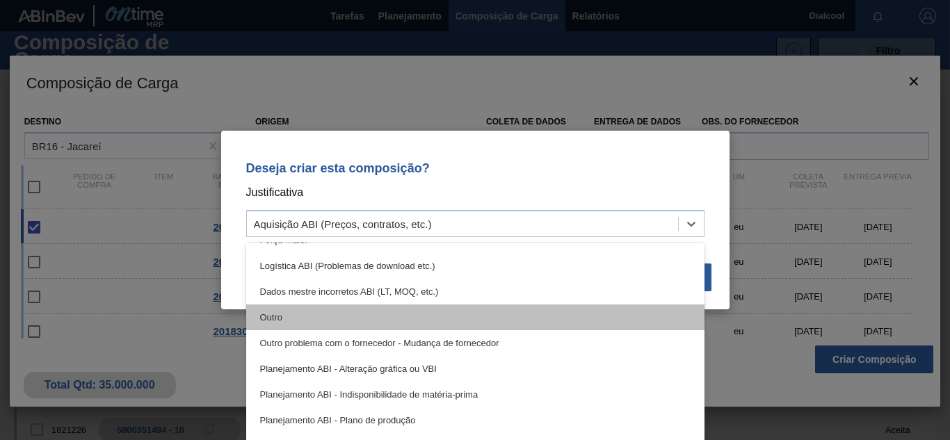
click at [496, 305] on div "Outro" at bounding box center [475, 318] width 458 height 26
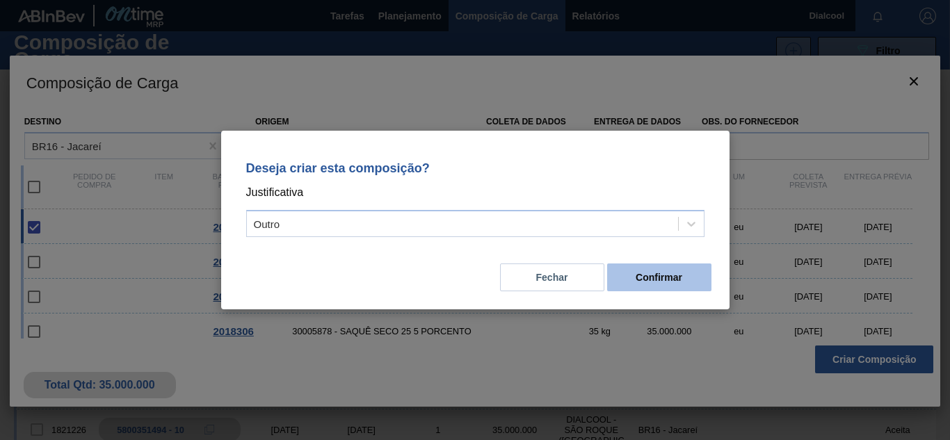
click at [688, 285] on button "Confirmar" at bounding box center [659, 278] width 104 height 28
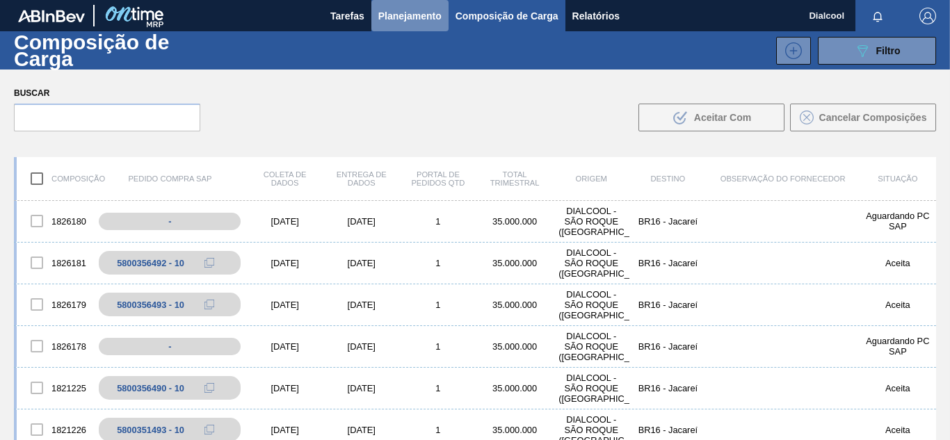
click at [438, 15] on font "Planejamento" at bounding box center [409, 15] width 63 height 11
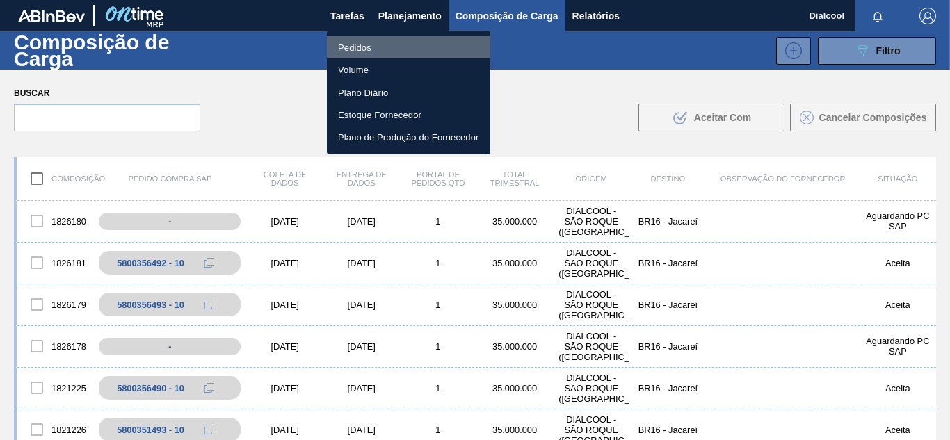
click at [421, 45] on li "Pedidos" at bounding box center [408, 47] width 163 height 22
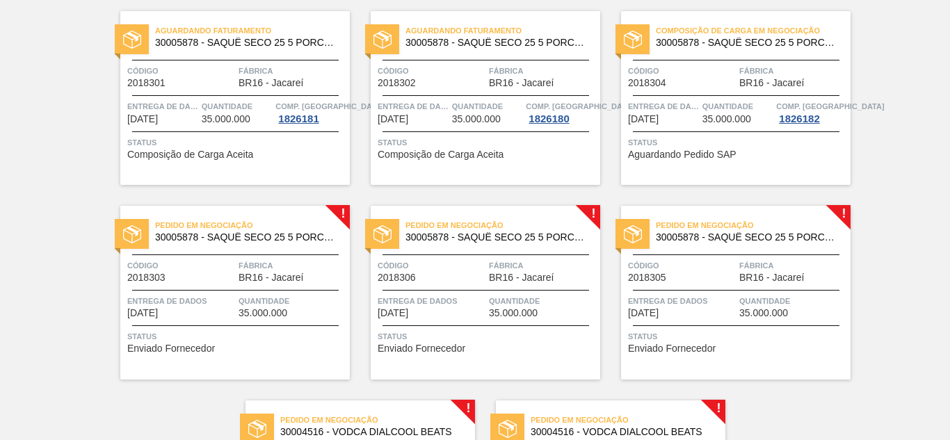
scroll to position [974, 0]
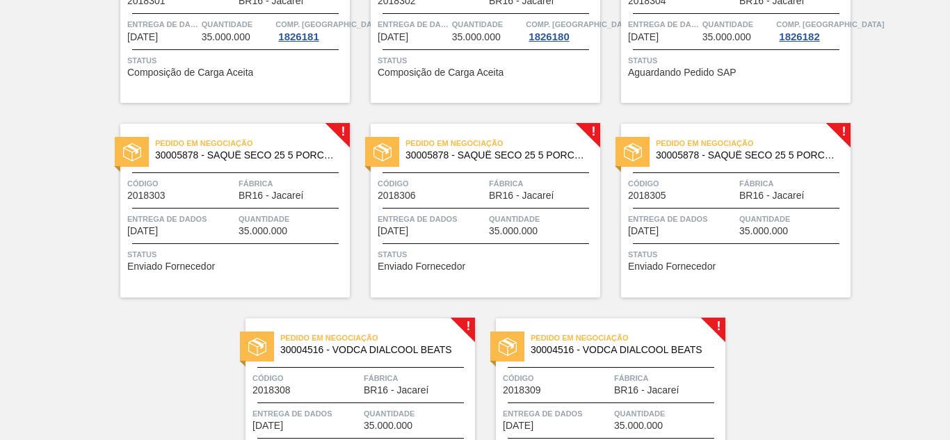
click at [341, 136] on div "Pedido em Negociação 30005878 - SAQUÊ SECO 25 5 PORCENTO" at bounding box center [235, 146] width 230 height 24
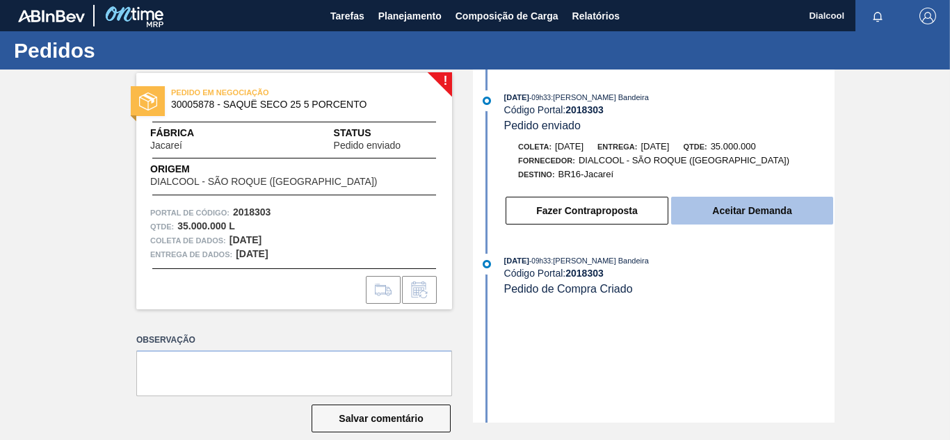
click at [753, 212] on font "Aceitar Demanda" at bounding box center [751, 210] width 79 height 11
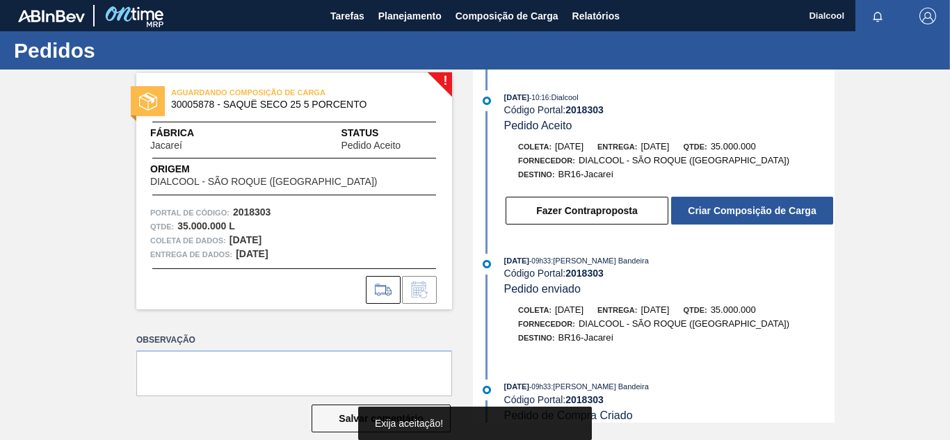
click at [742, 216] on font "Criar Composição de Carga" at bounding box center [752, 210] width 128 height 11
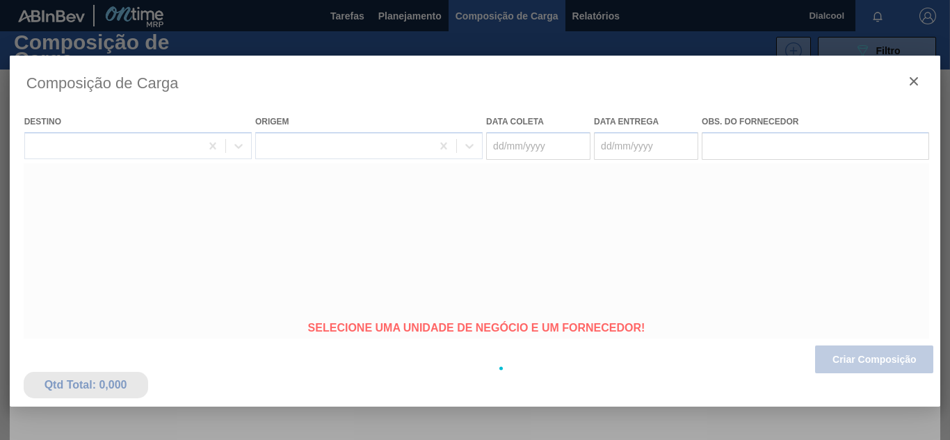
type coleta "[DATE]"
type entrega "[DATE]"
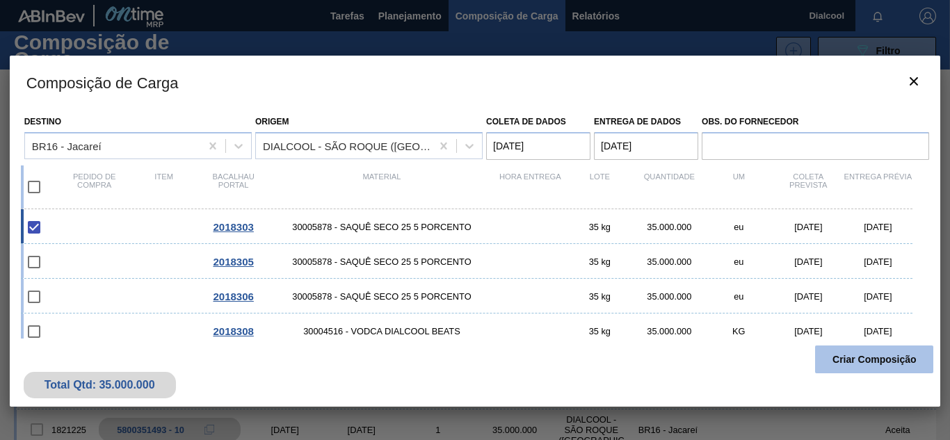
click at [847, 359] on font "Criar Composição" at bounding box center [875, 359] width 84 height 11
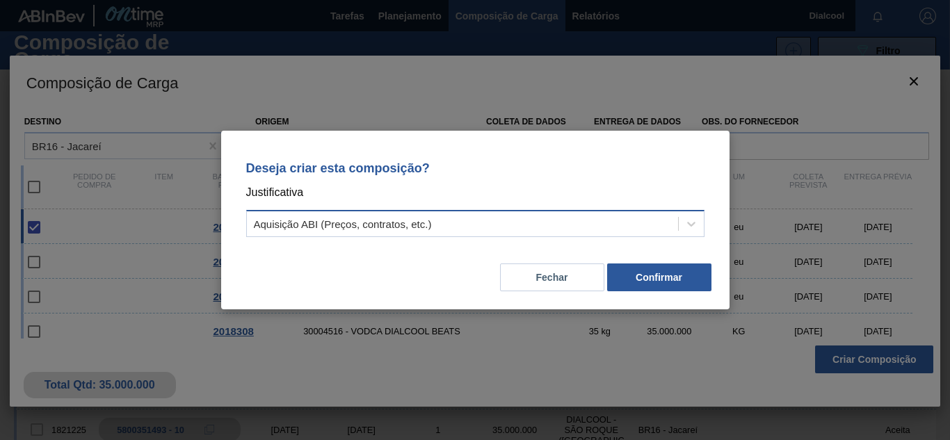
click at [678, 218] on div "Aquisição ABI (Preços, contratos, etc.)" at bounding box center [462, 224] width 431 height 20
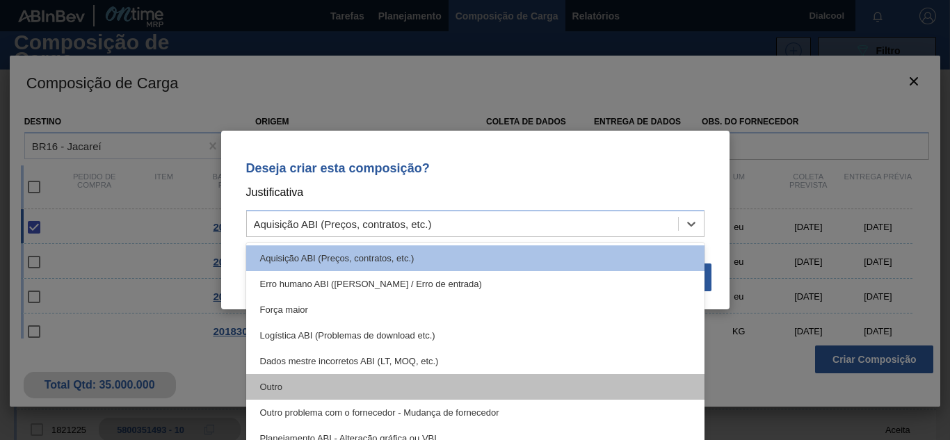
click at [397, 385] on div "Outro" at bounding box center [475, 387] width 458 height 26
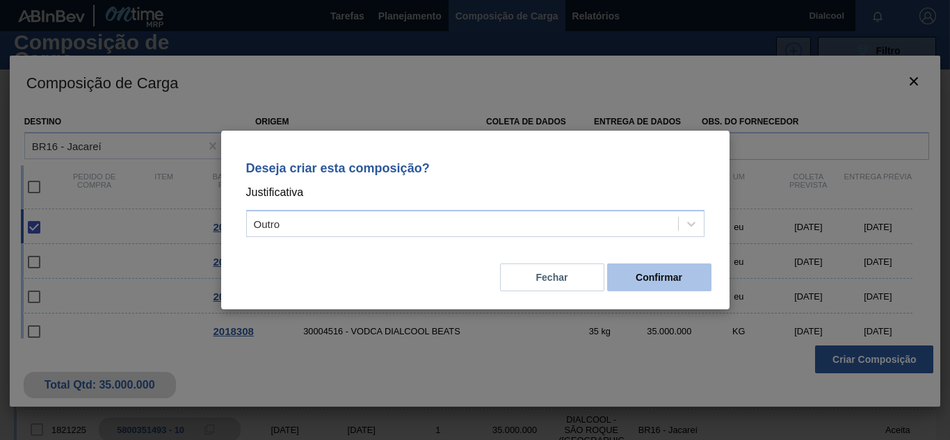
click at [657, 282] on font "Confirmar" at bounding box center [659, 277] width 47 height 11
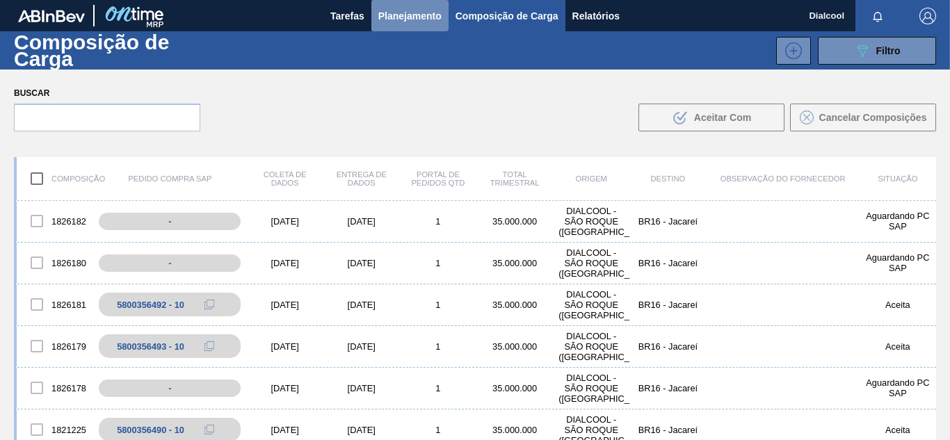
click at [438, 17] on font "Planejamento" at bounding box center [409, 15] width 63 height 11
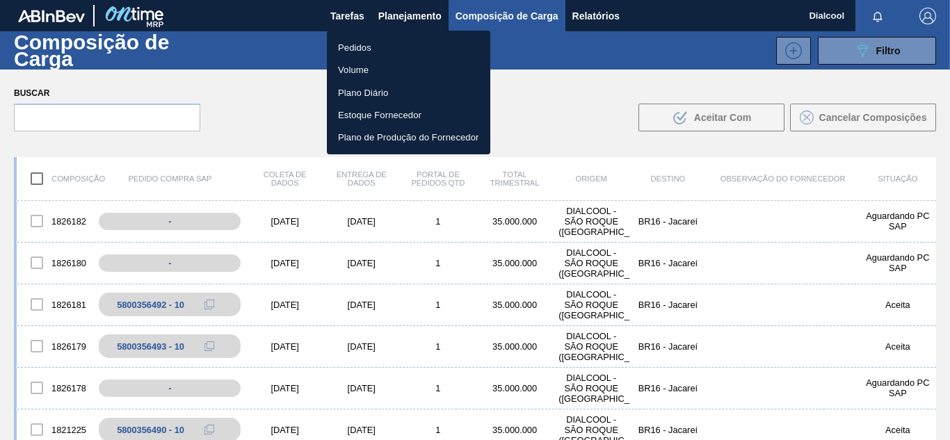
click at [398, 42] on li "Pedidos" at bounding box center [408, 47] width 163 height 22
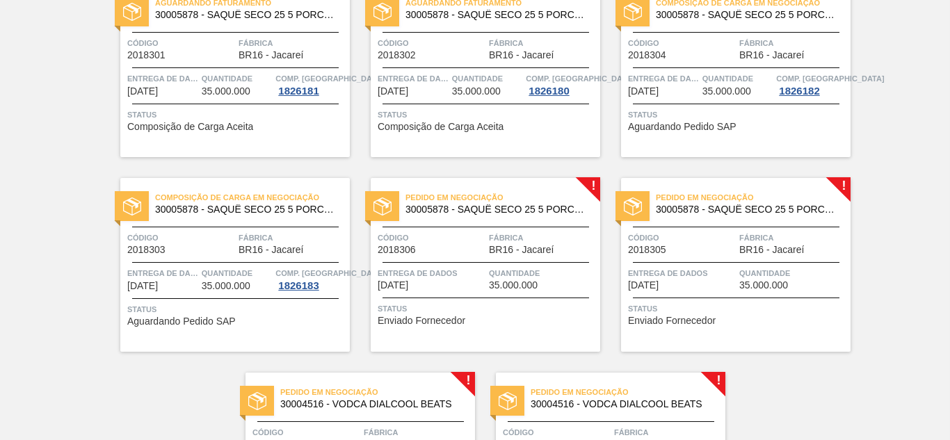
scroll to position [974, 0]
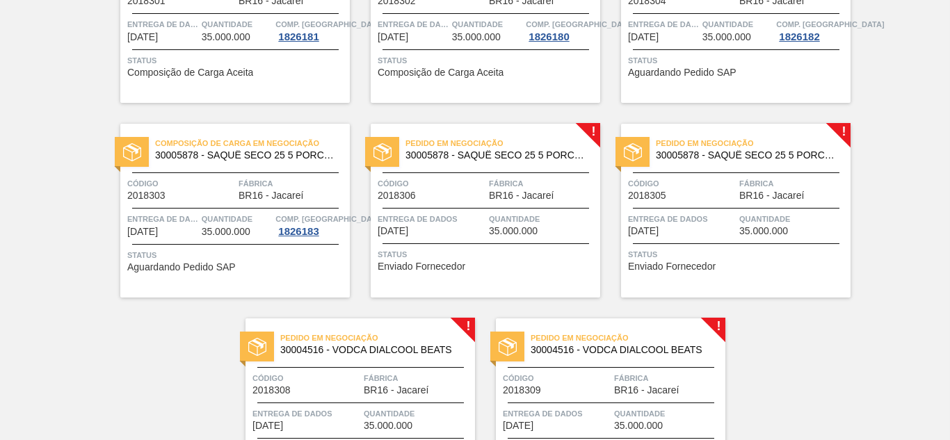
click at [589, 136] on div "Pedido em Negociação 30005878 - SAQUÊ SECO 25 5 PORCENTO" at bounding box center [486, 146] width 230 height 24
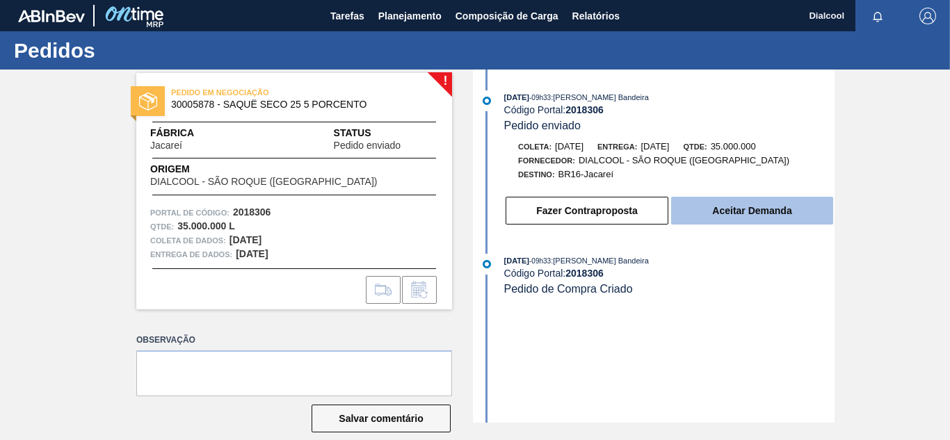
click at [731, 214] on font "Aceitar Demanda" at bounding box center [751, 210] width 79 height 11
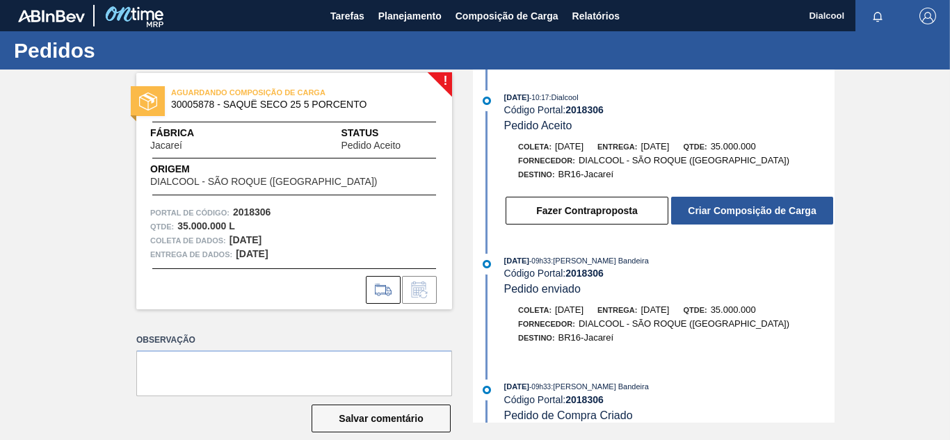
click at [731, 214] on font "Criar Composição de Carga" at bounding box center [752, 210] width 128 height 11
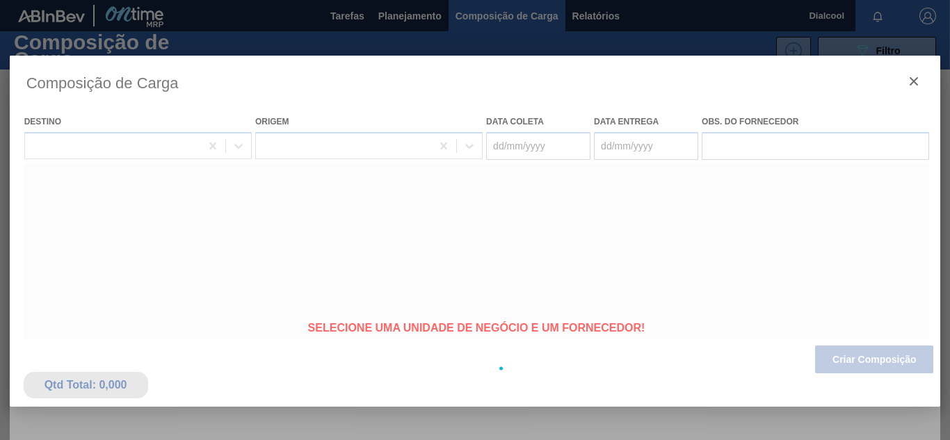
type coleta "[DATE]"
type entrega "[DATE]"
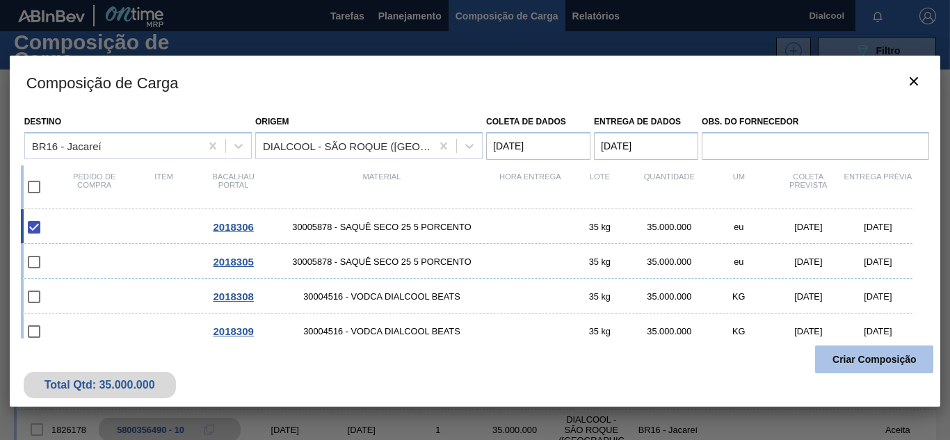
click at [863, 362] on font "Criar Composição" at bounding box center [875, 359] width 84 height 11
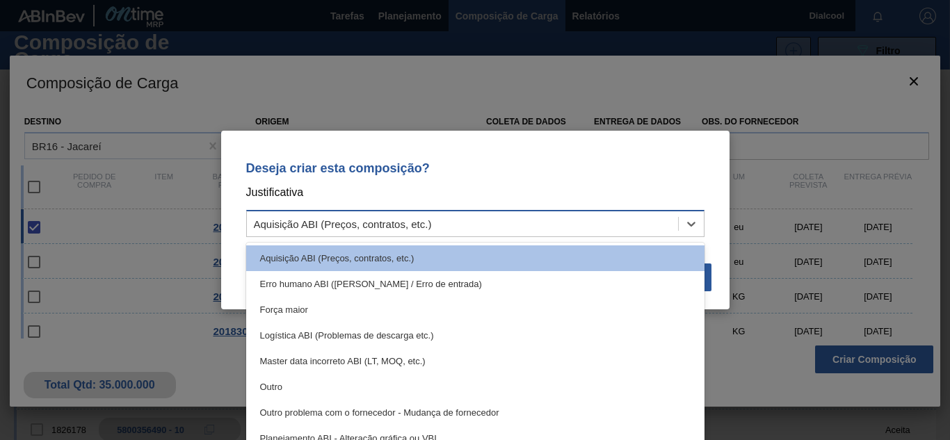
click at [668, 225] on div "Aquisição ABI (Preços, contratos, etc.)" at bounding box center [462, 224] width 431 height 20
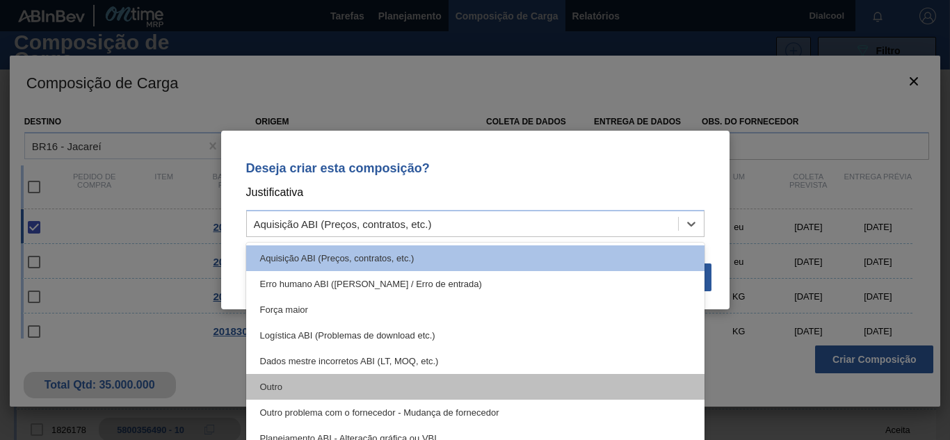
click at [349, 386] on div "Outro" at bounding box center [475, 387] width 458 height 26
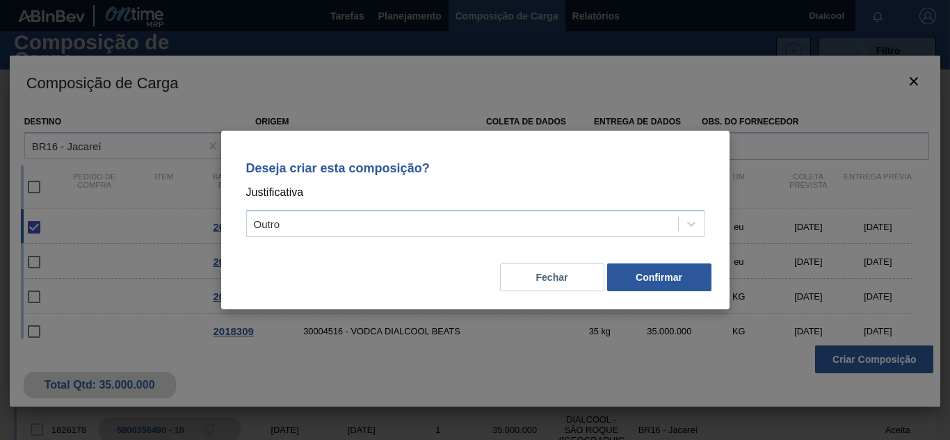
click at [677, 295] on div "Deseja criar esta composição? Justificativa Outro Fechar Confirmar" at bounding box center [475, 220] width 509 height 179
click at [674, 278] on font "Confirmar" at bounding box center [659, 277] width 47 height 11
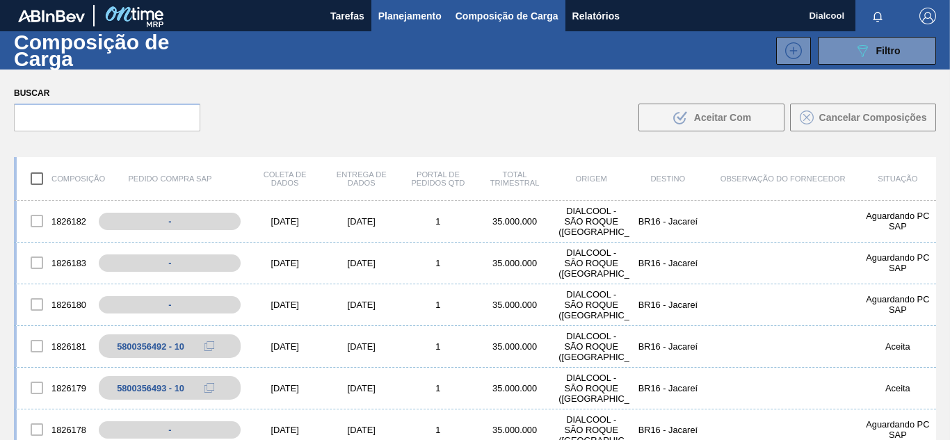
click at [406, 19] on font "Planejamento" at bounding box center [409, 15] width 63 height 11
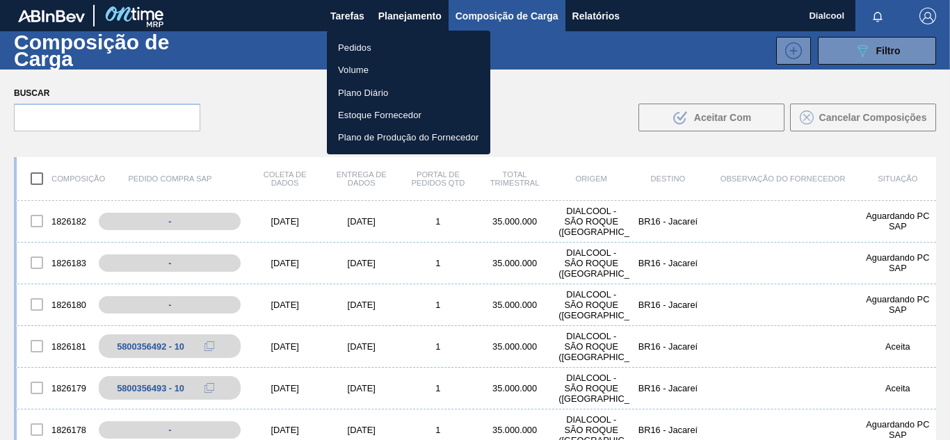
click at [408, 54] on li "Pedidos" at bounding box center [408, 47] width 163 height 22
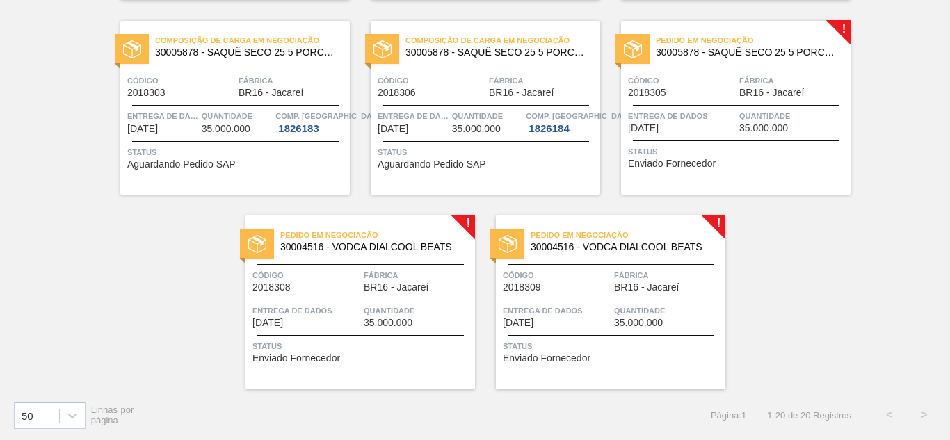
scroll to position [1078, 0]
click at [847, 31] on div "Pedido em Negociação 30005878 - SAQUÊ SECO 25 5 PORCENTO" at bounding box center [736, 43] width 230 height 24
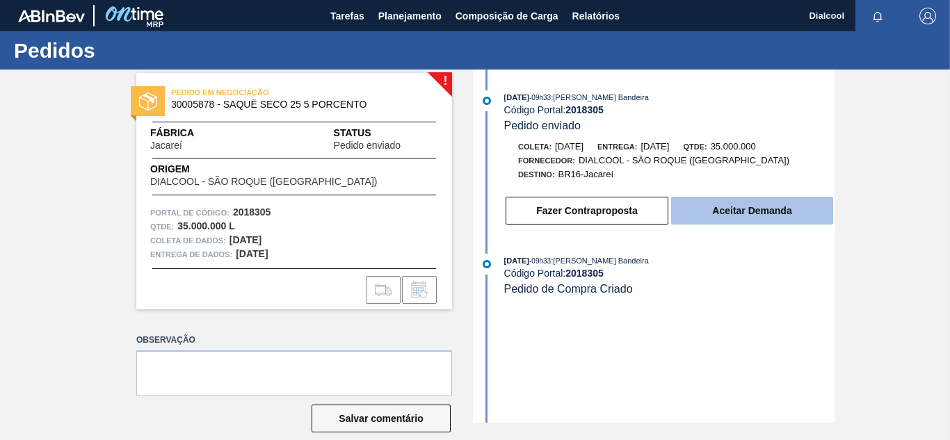
click at [706, 209] on button "Aceitar Demanda" at bounding box center [752, 211] width 162 height 28
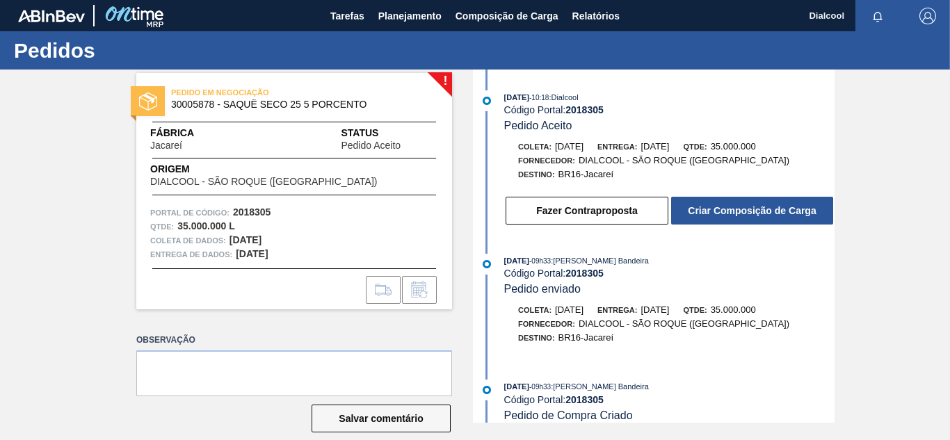
click at [745, 216] on font "Criar Composição de Carga" at bounding box center [752, 210] width 128 height 11
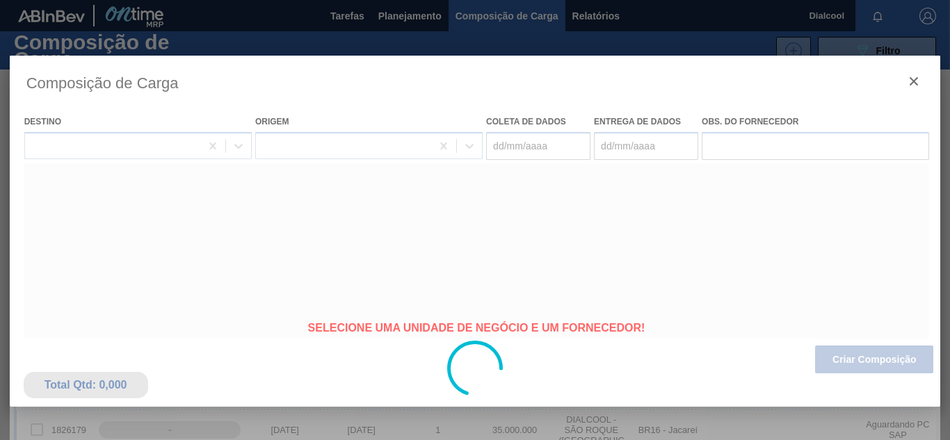
type coleta "[DATE]"
type entrega "[DATE]"
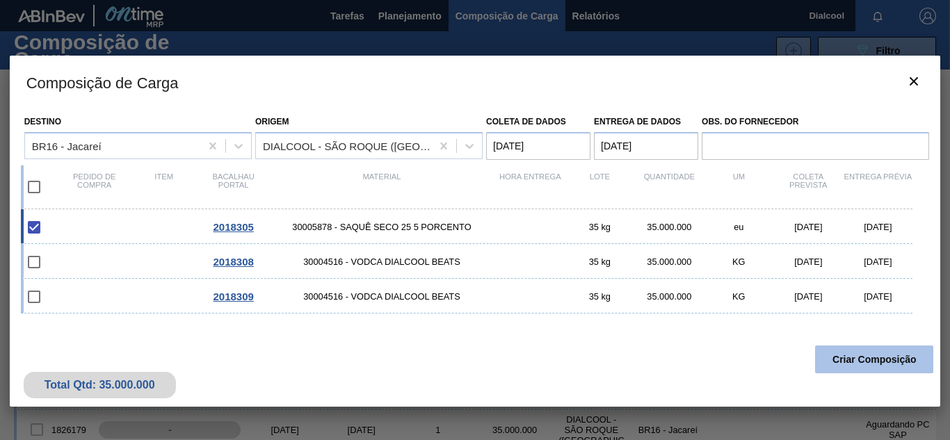
click at [880, 361] on font "Criar Composição" at bounding box center [875, 359] width 84 height 11
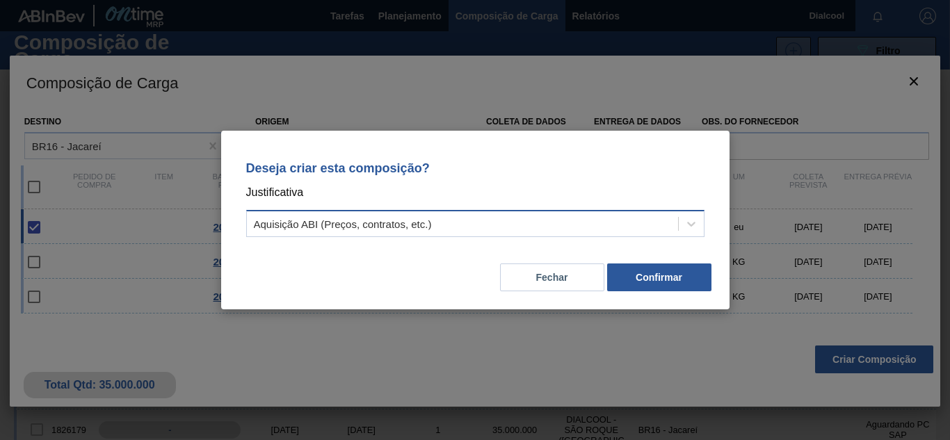
click at [675, 218] on div "Aquisição ABI (Preços, contratos, etc.)" at bounding box center [462, 224] width 431 height 20
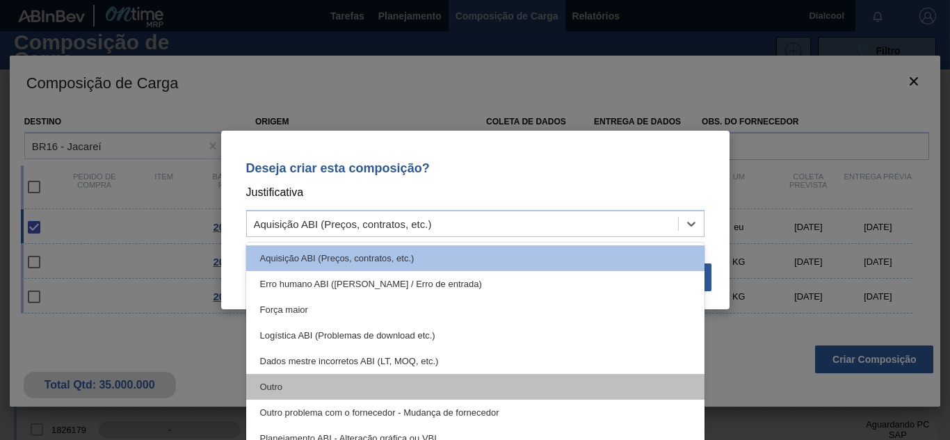
click at [378, 391] on div "Outro" at bounding box center [475, 387] width 458 height 26
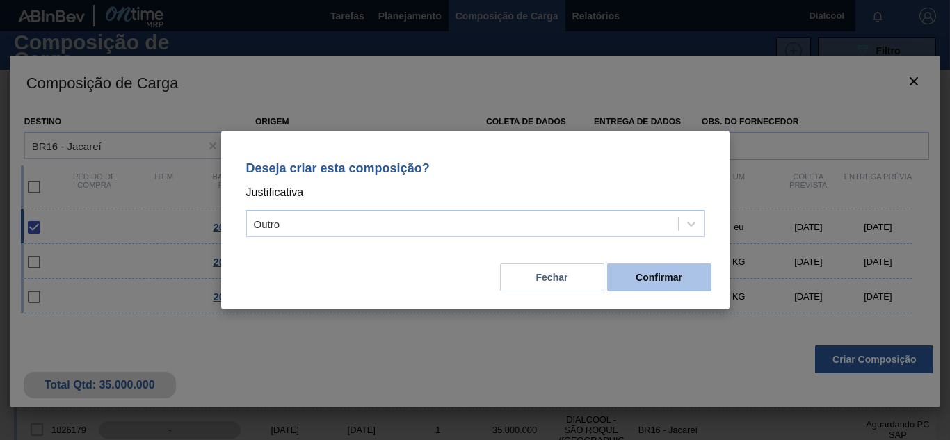
click at [666, 278] on font "Confirmar" at bounding box center [659, 277] width 47 height 11
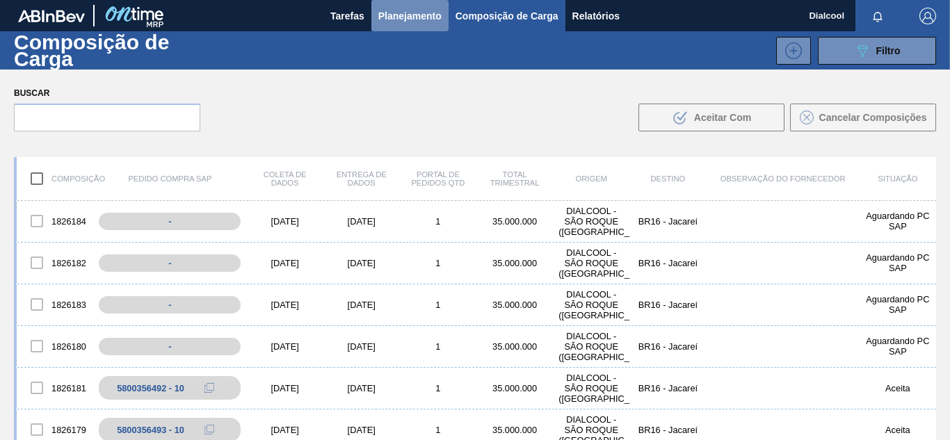
click at [407, 10] on font "Planejamento" at bounding box center [409, 15] width 63 height 11
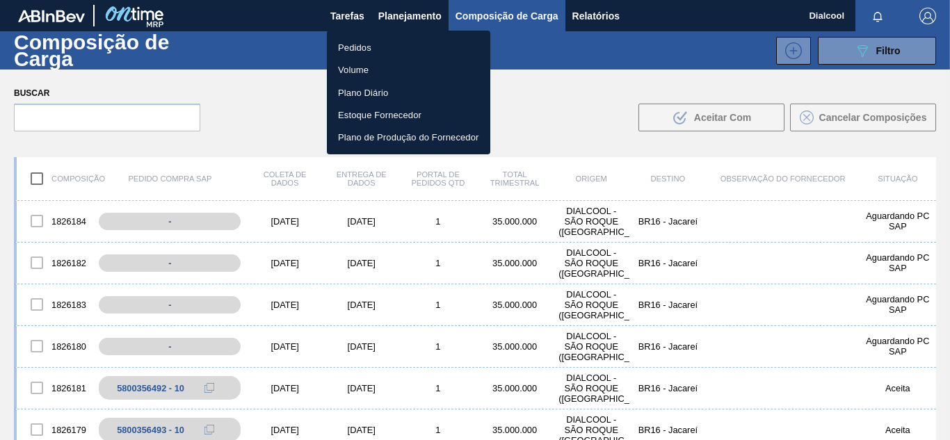
click at [412, 54] on li "Pedidos" at bounding box center [408, 47] width 163 height 22
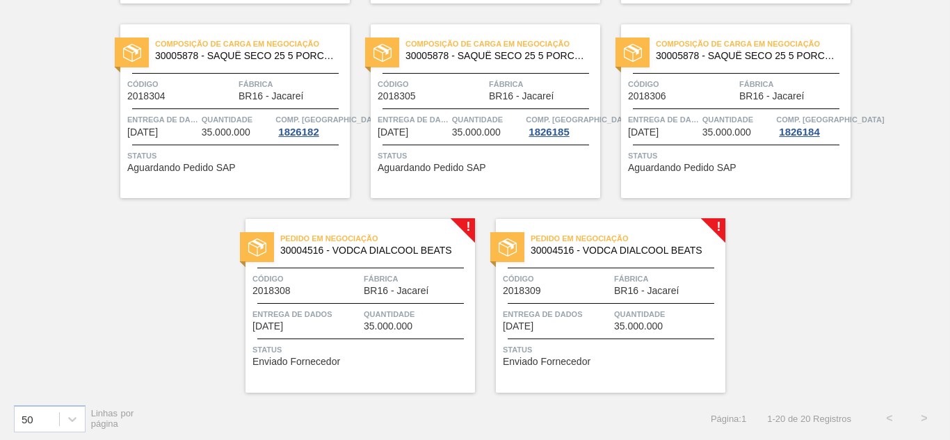
scroll to position [1078, 0]
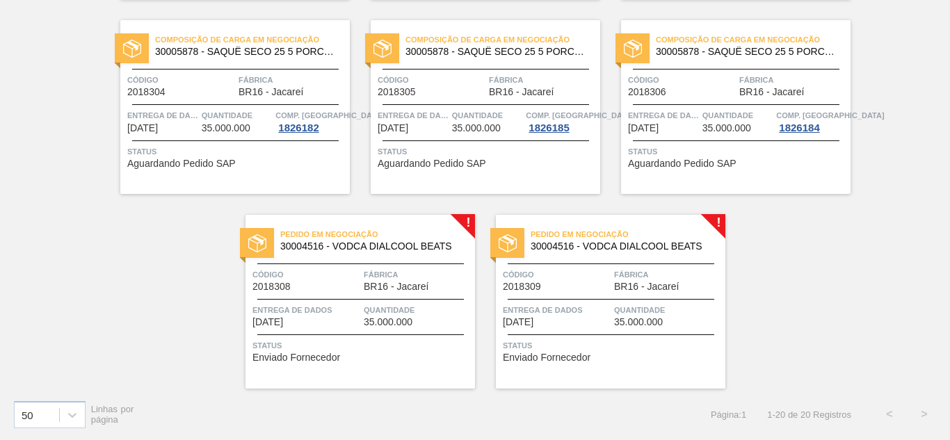
click at [466, 225] on div "Pedido em Negociação 30004516 - VODCA DIALCOOL BEATS Código 2018308 Fábrica BR1…" at bounding box center [361, 302] width 230 height 174
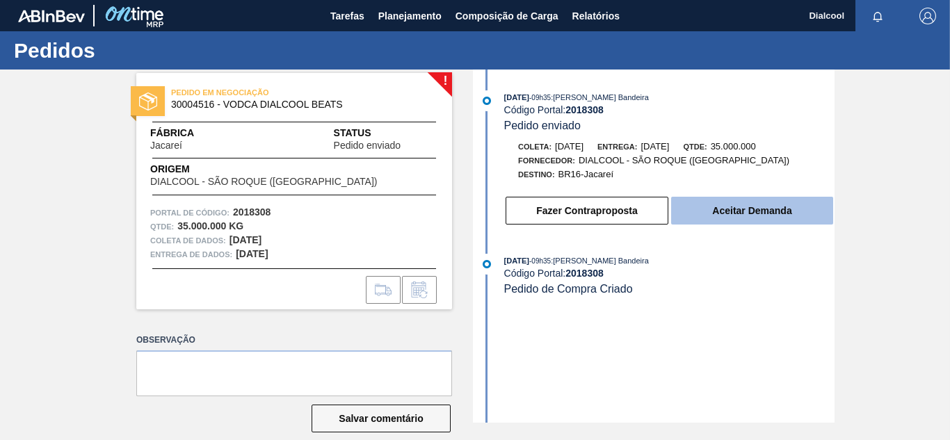
click at [722, 217] on button "Aceitar Demanda" at bounding box center [752, 211] width 162 height 28
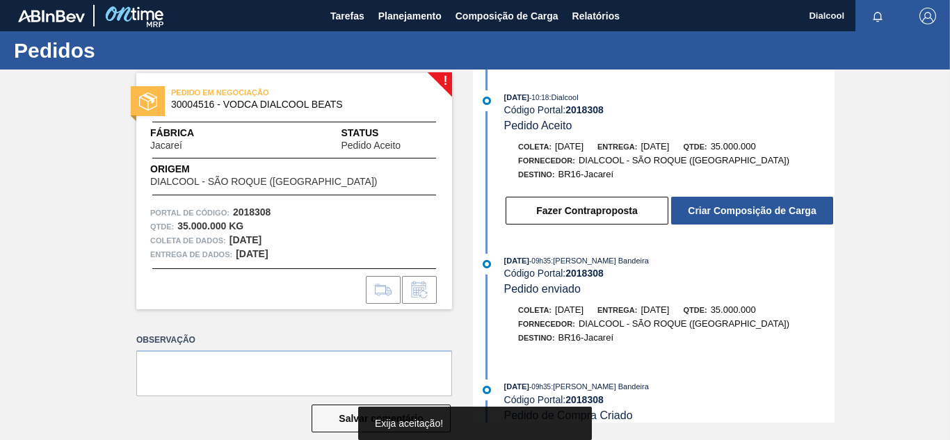
click at [722, 217] on button "Criar Composição de Carga" at bounding box center [752, 211] width 162 height 28
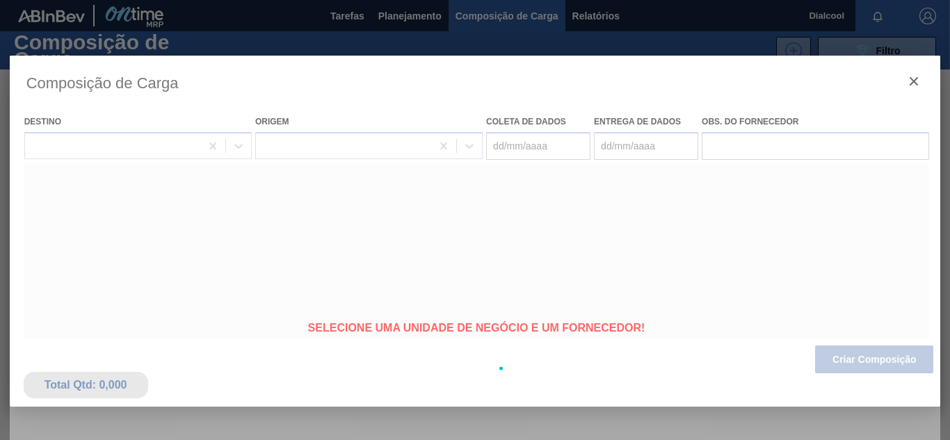
type coleta "[DATE]"
type entrega "[DATE]"
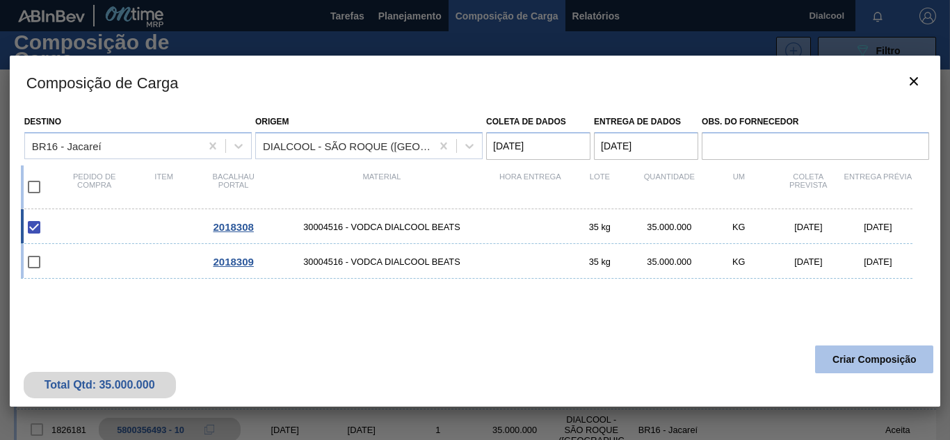
click at [859, 358] on font "Criar Composição" at bounding box center [875, 359] width 84 height 11
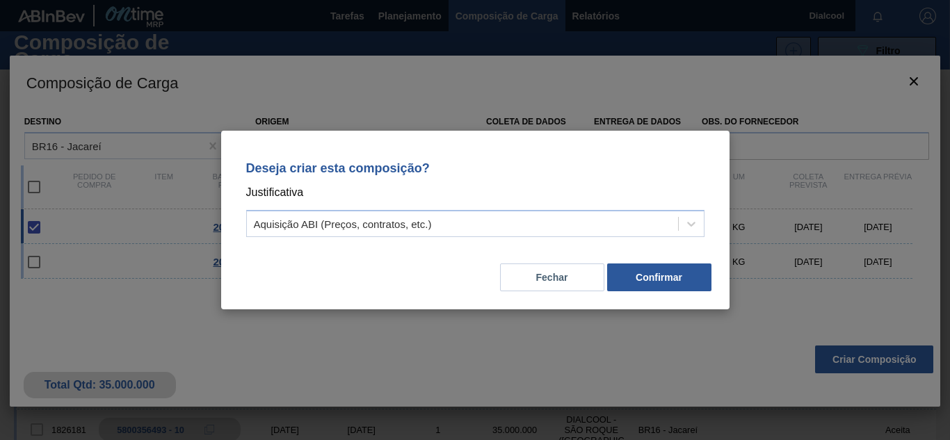
click at [614, 239] on div "Deseja criar esta composição? Justificativa Aquisição ABI (Preços, contratos, e…" at bounding box center [475, 196] width 475 height 98
click at [512, 232] on div "Aquisição ABI (Preços, contratos, etc.)" at bounding box center [462, 224] width 431 height 20
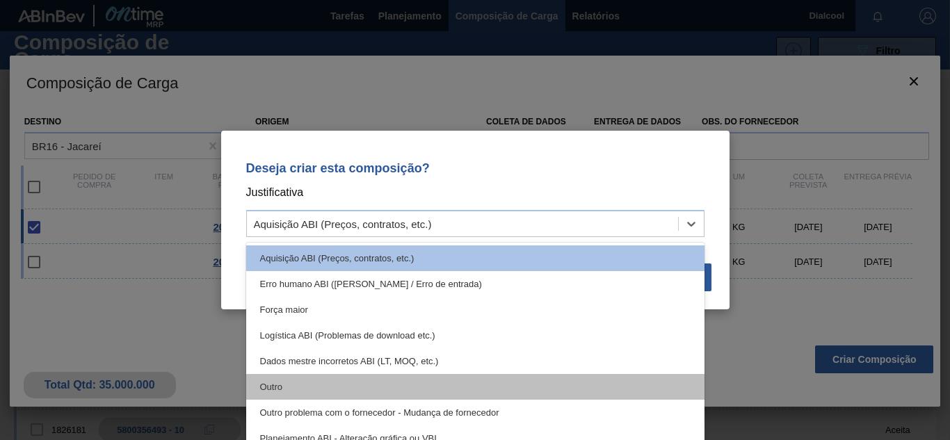
click at [299, 378] on div "Outro" at bounding box center [475, 387] width 458 height 26
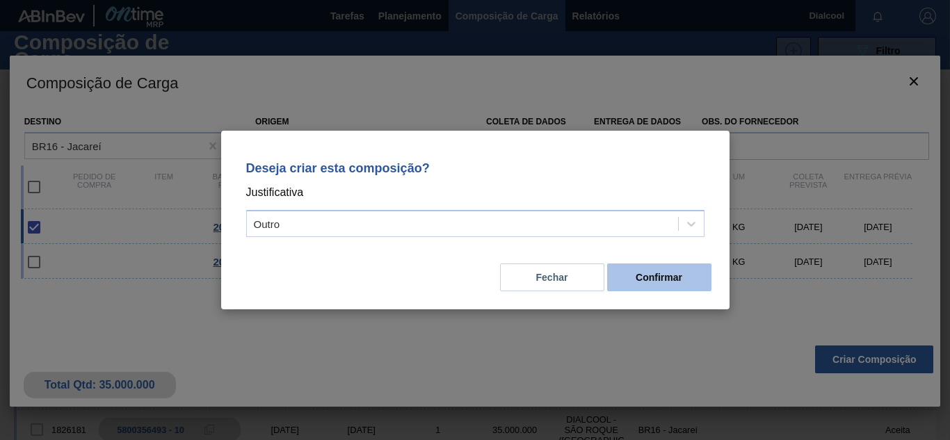
click at [668, 267] on button "Confirmar" at bounding box center [659, 278] width 104 height 28
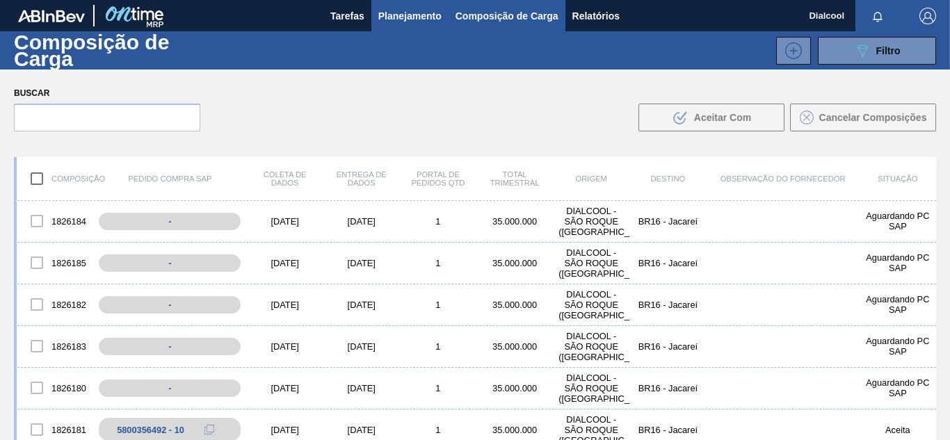
click at [404, 17] on font "Planejamento" at bounding box center [409, 15] width 63 height 11
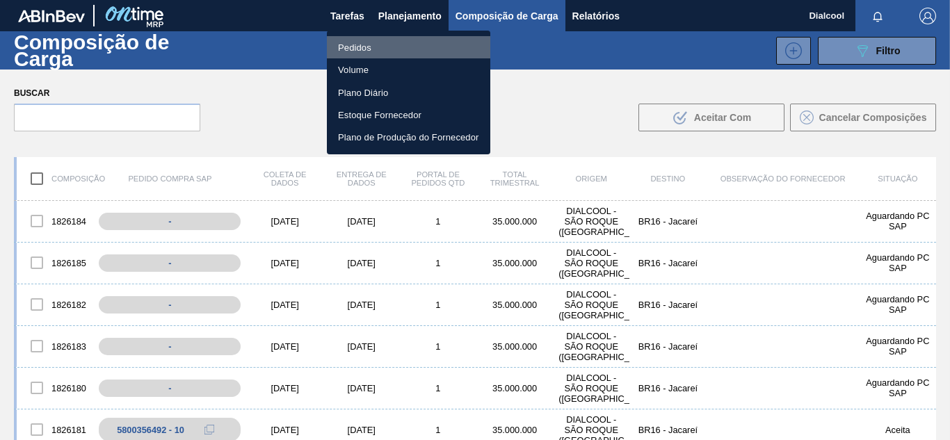
click at [397, 52] on li "Pedidos" at bounding box center [408, 47] width 163 height 22
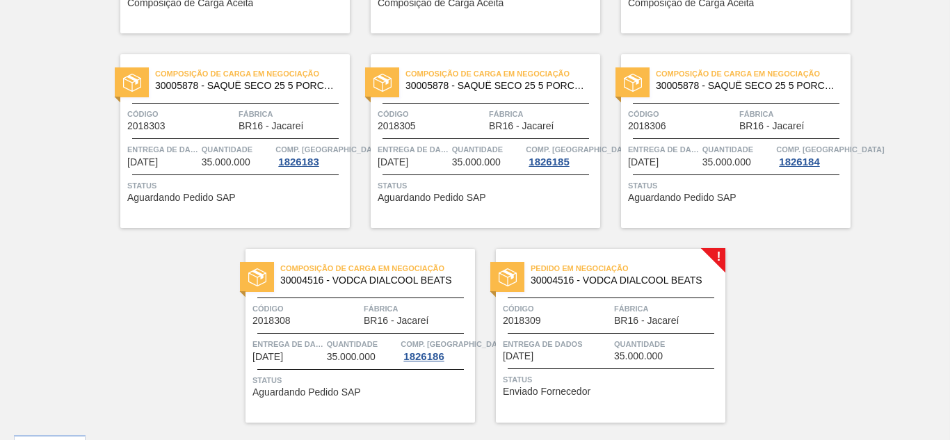
scroll to position [1078, 0]
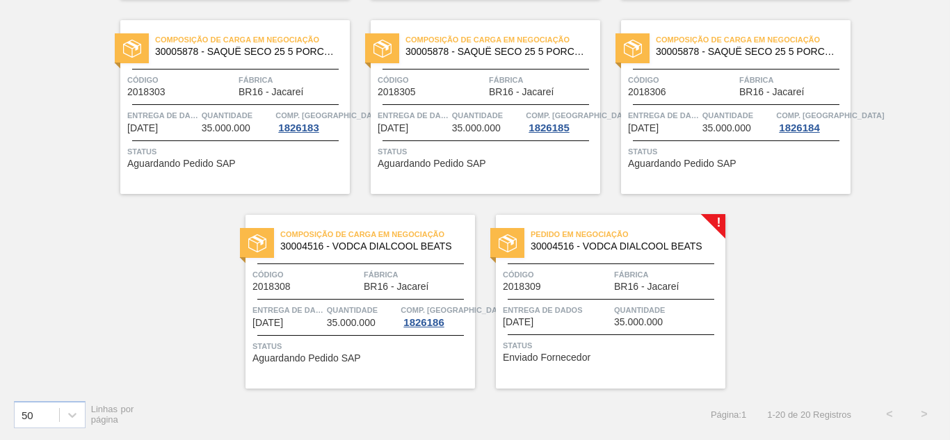
click at [723, 231] on span "Pedido em Negociação" at bounding box center [628, 235] width 195 height 14
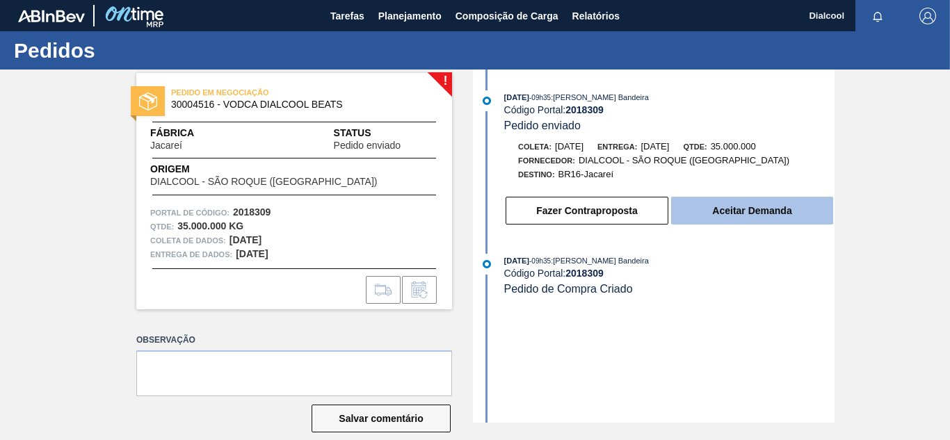
click at [779, 221] on button "Aceitar Demanda" at bounding box center [752, 211] width 162 height 28
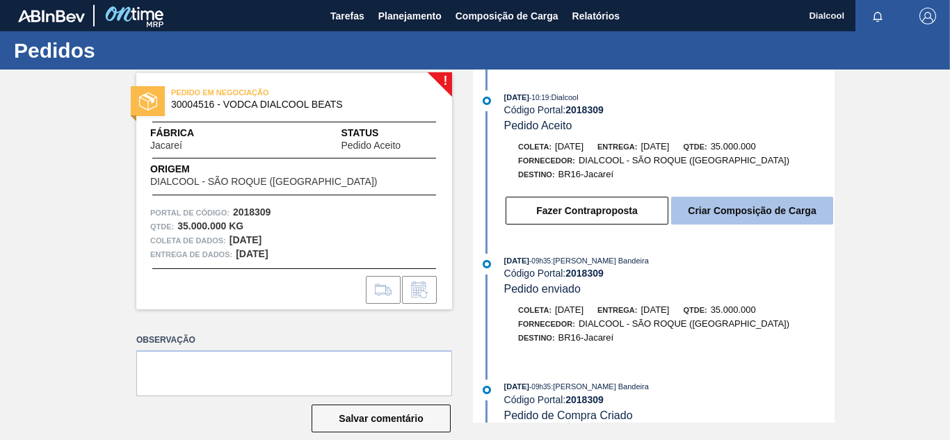
click at [780, 203] on button "Criar Composição de Carga" at bounding box center [752, 211] width 162 height 28
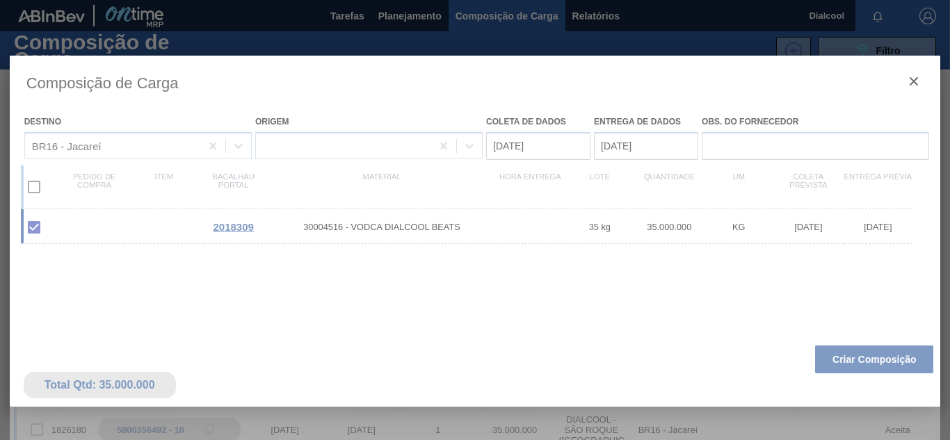
click at [874, 368] on div at bounding box center [476, 369] width 932 height 626
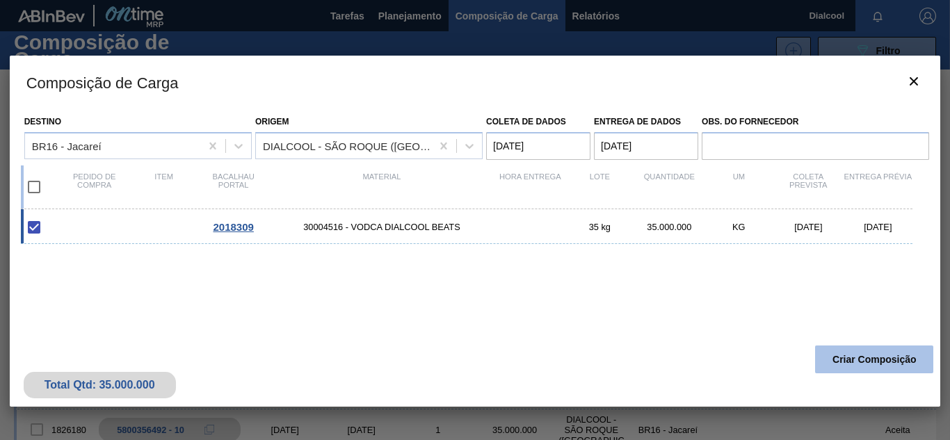
click at [857, 368] on button "Criar Composição" at bounding box center [874, 360] width 118 height 28
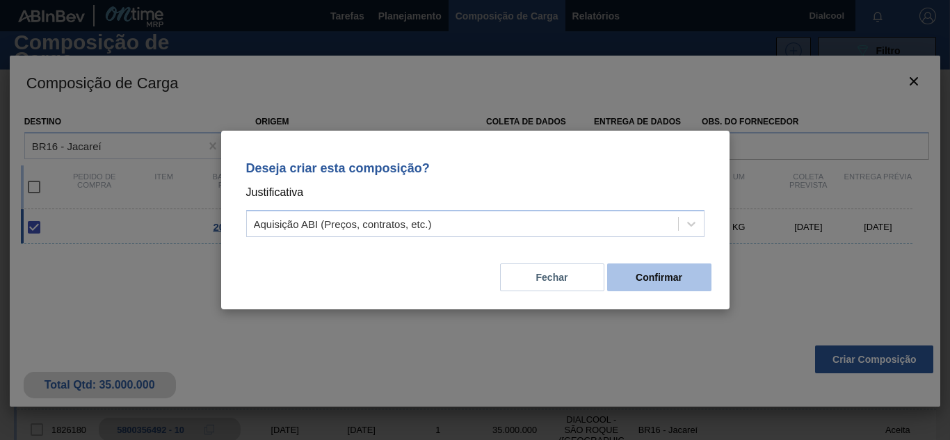
click at [694, 283] on button "Confirmar" at bounding box center [659, 278] width 104 height 28
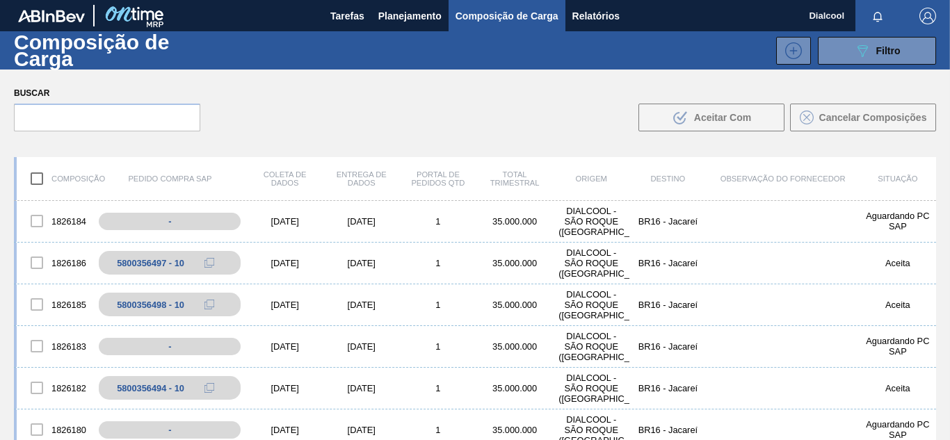
drag, startPoint x: 694, startPoint y: 283, endPoint x: 703, endPoint y: 284, distance: 8.4
click at [409, 18] on font "Planejamento" at bounding box center [409, 15] width 63 height 11
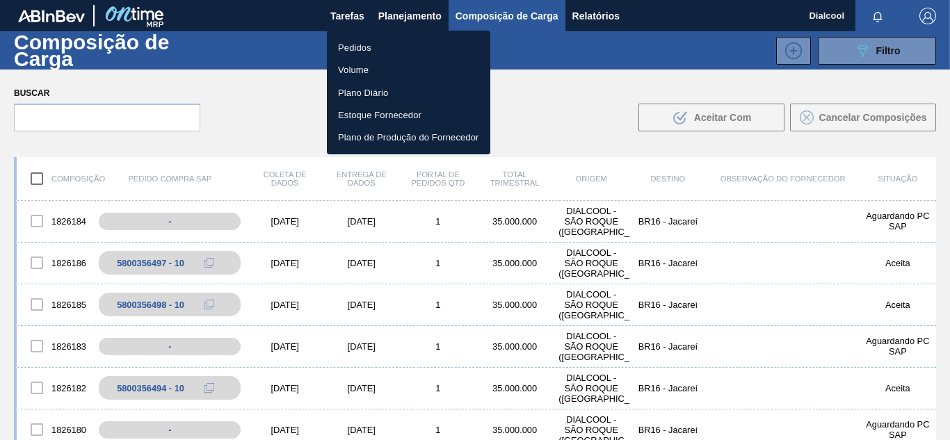
click at [421, 55] on li "Pedidos" at bounding box center [408, 47] width 163 height 22
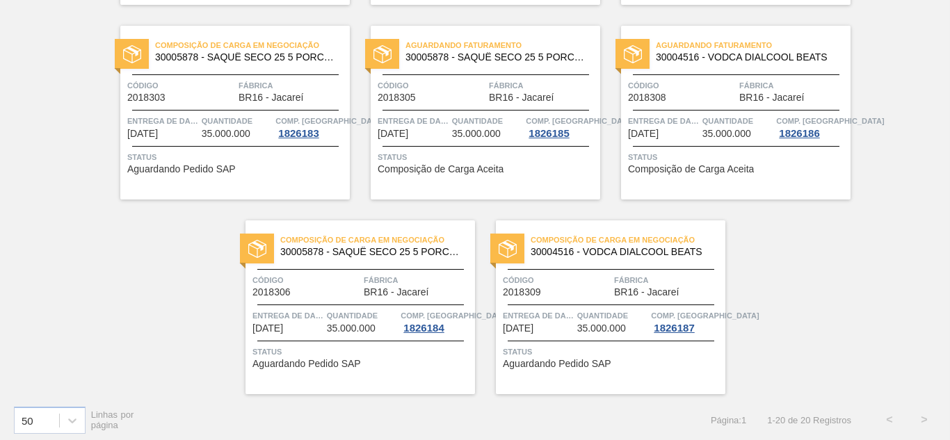
scroll to position [1078, 0]
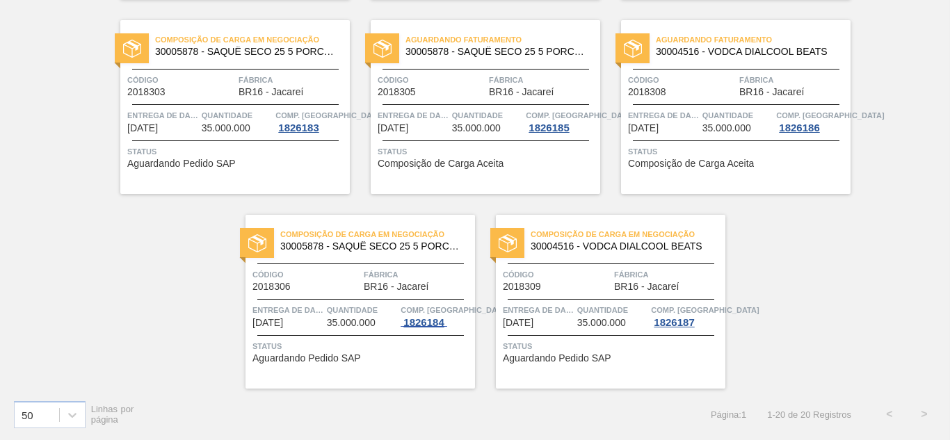
click at [432, 317] on font "1826184" at bounding box center [424, 323] width 40 height 12
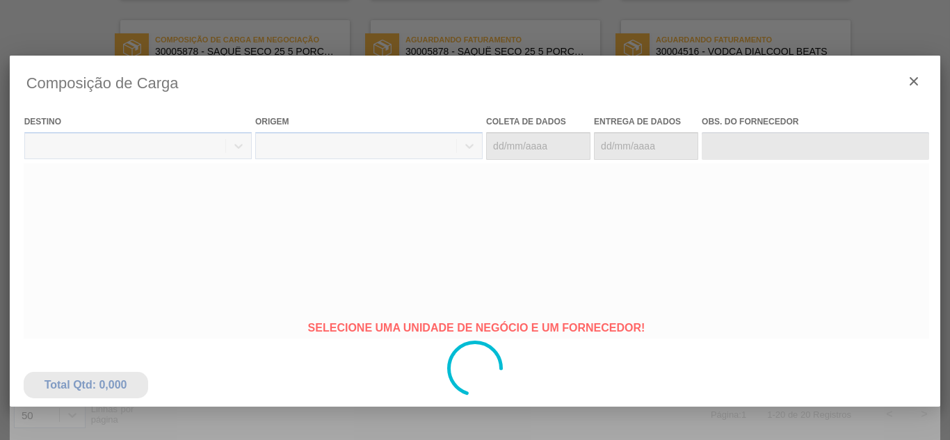
type coleta "[DATE]"
type entrega "[DATE]"
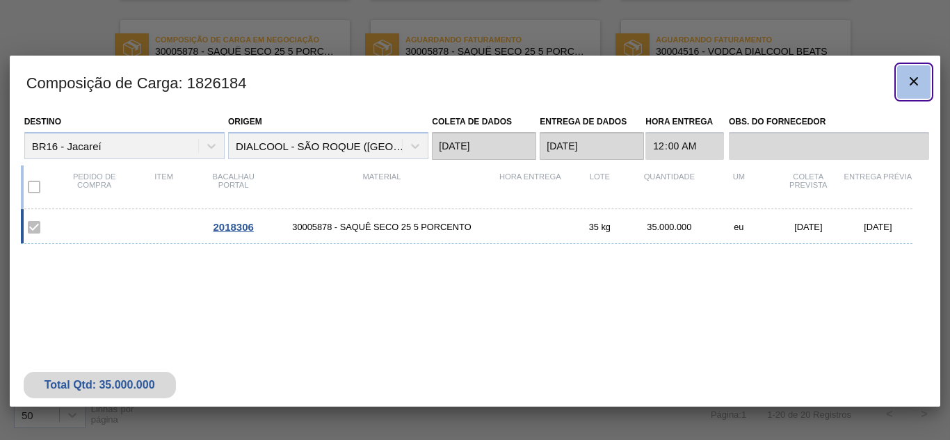
click at [925, 83] on button "botão de ícone" at bounding box center [914, 81] width 33 height 33
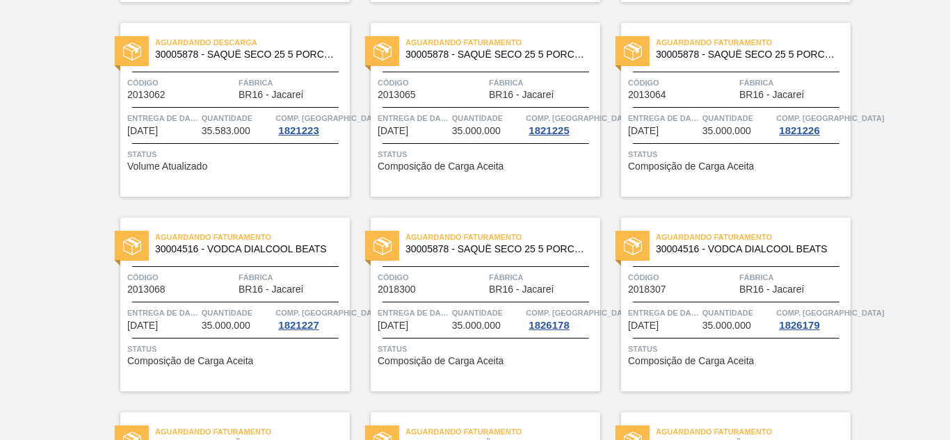
scroll to position [452, 0]
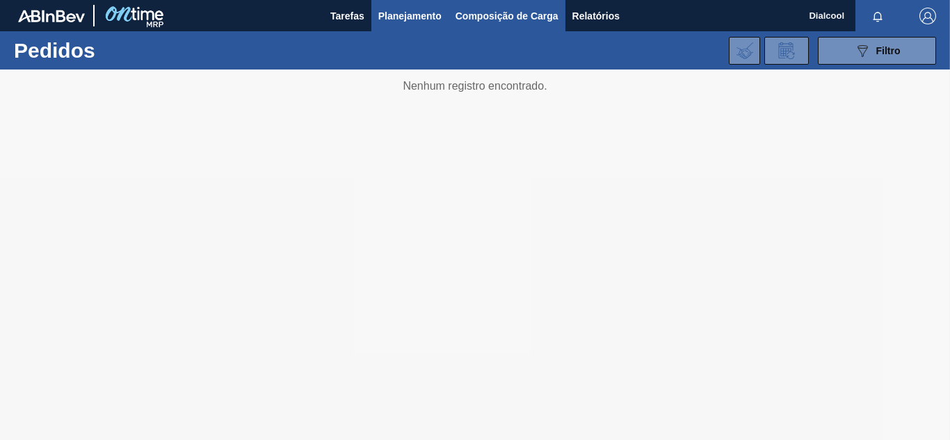
click at [511, 28] on button "Composição de Carga" at bounding box center [507, 15] width 117 height 31
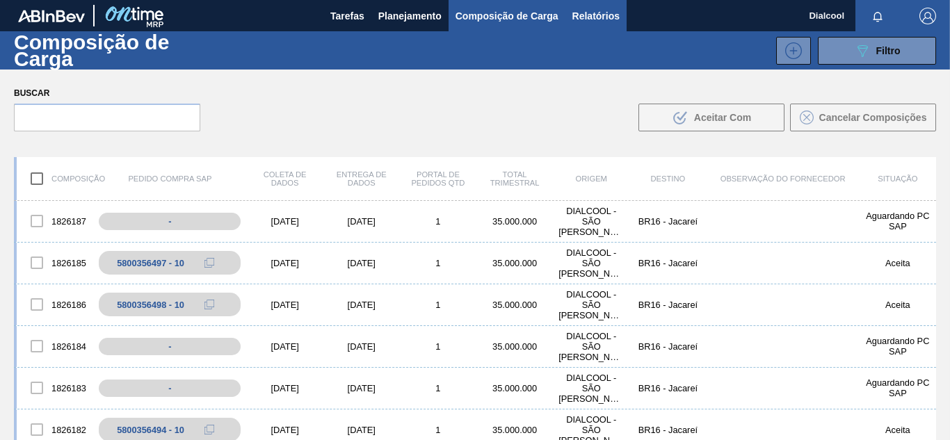
click at [596, 16] on font "Relatórios" at bounding box center [596, 15] width 47 height 11
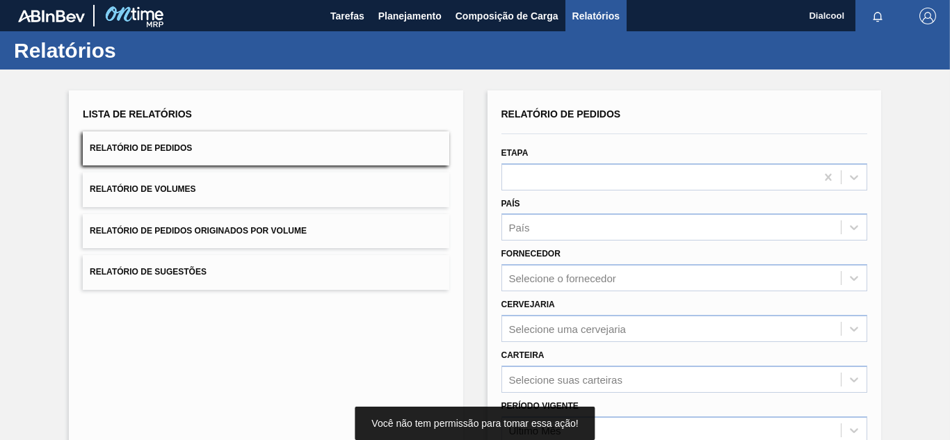
click at [271, 144] on button "Relatório de Pedidos" at bounding box center [266, 148] width 366 height 34
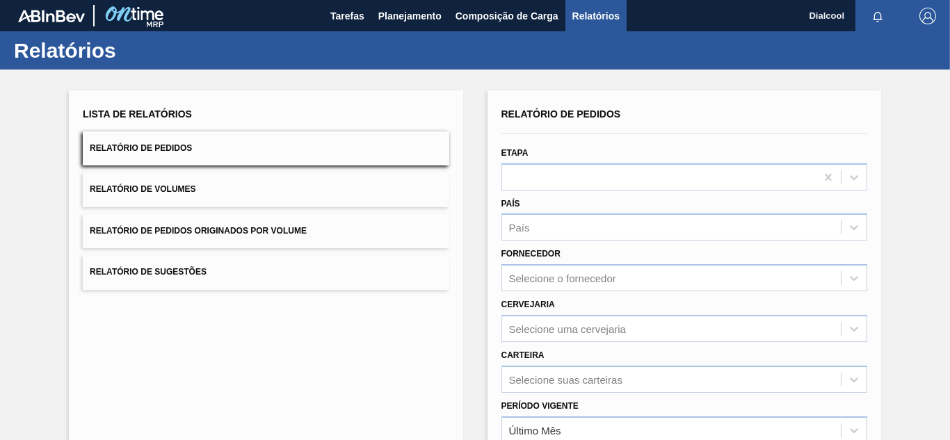
click at [189, 152] on font "Relatório de Pedidos" at bounding box center [141, 148] width 102 height 10
click at [180, 185] on font "Relatório de Volumes" at bounding box center [143, 190] width 106 height 10
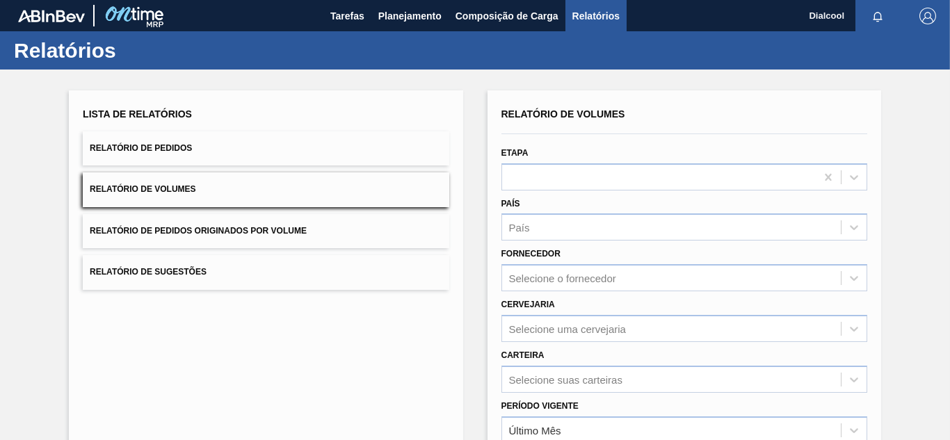
click at [193, 153] on button "Relatório de Pedidos" at bounding box center [266, 148] width 366 height 34
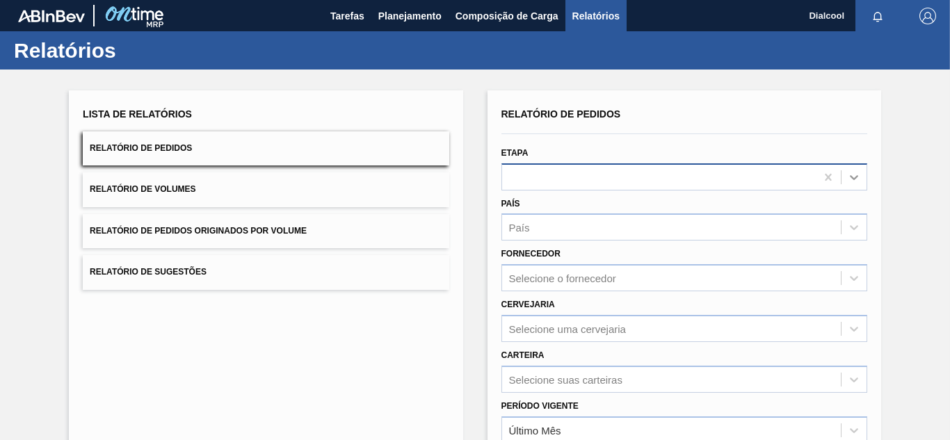
click at [863, 184] on div at bounding box center [854, 177] width 25 height 25
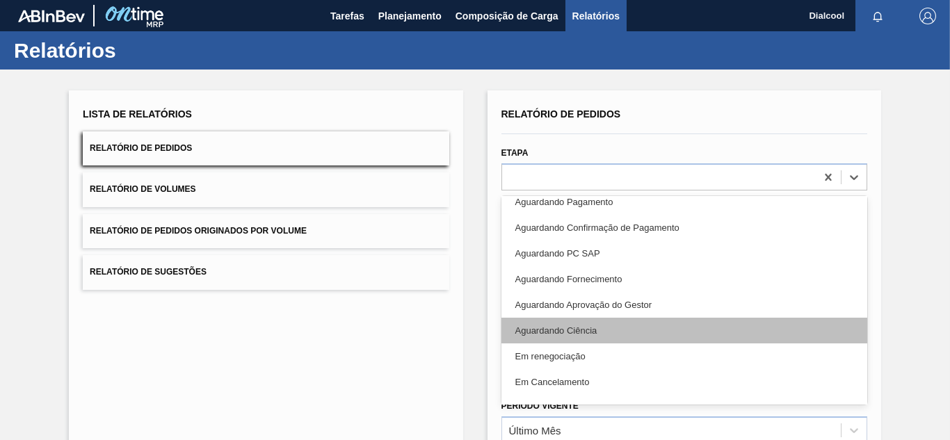
scroll to position [278, 0]
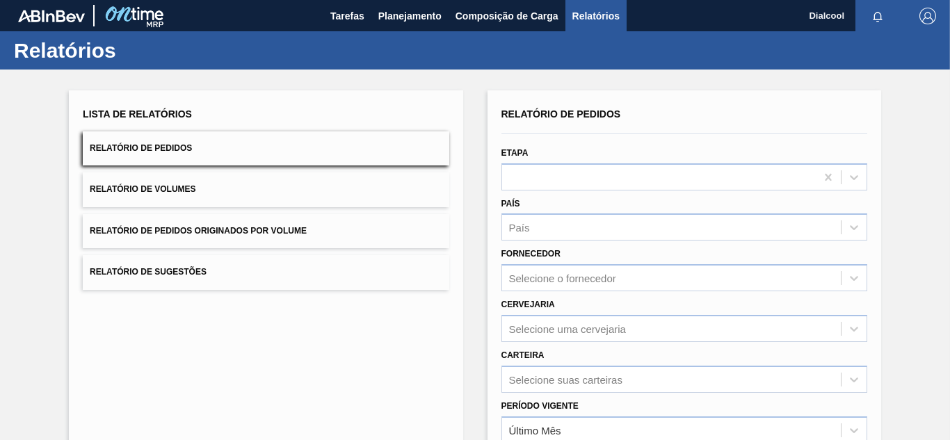
click at [413, 336] on div "Lista de Relatórios Relatório de Pedidos Relatório de Volumes Relatório de Pedi…" at bounding box center [266, 358] width 394 height 536
click at [529, 10] on font "Composição de Carga" at bounding box center [507, 15] width 103 height 11
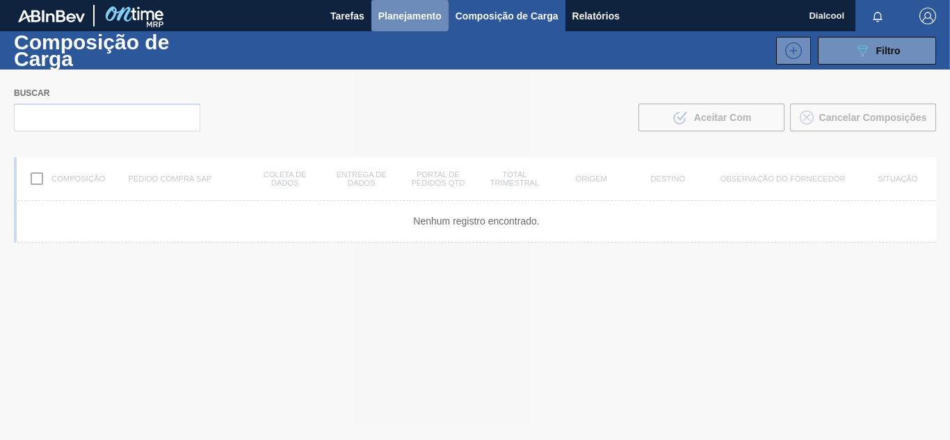
click at [444, 16] on button "Planejamento" at bounding box center [410, 15] width 77 height 31
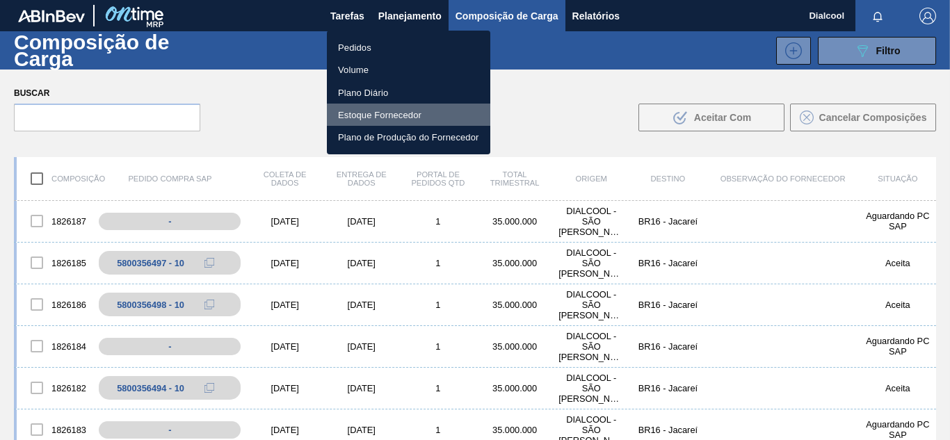
click at [378, 120] on font "Estoque Fornecedor" at bounding box center [379, 115] width 83 height 14
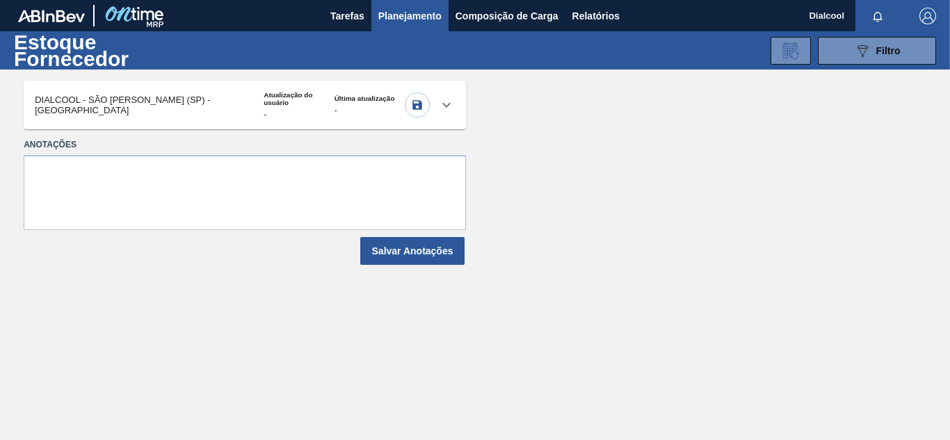
click at [358, 103] on div "Última atualização -" at bounding box center [370, 105] width 70 height 21
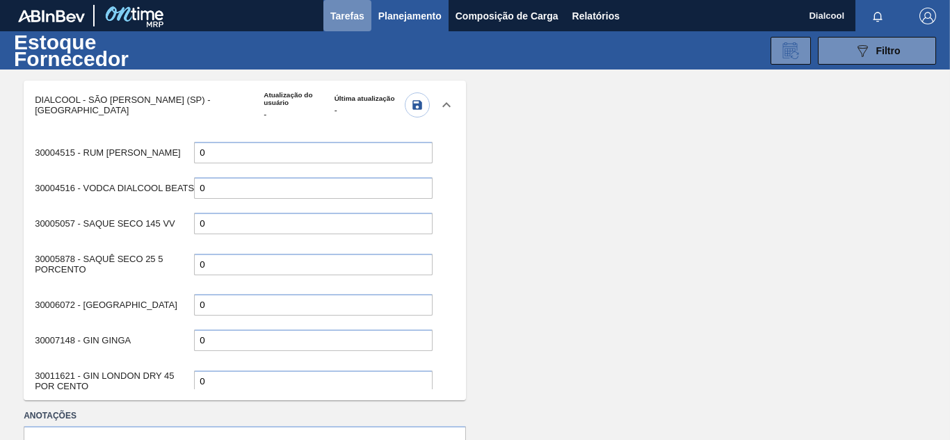
click at [354, 15] on font "Tarefas" at bounding box center [347, 15] width 34 height 11
